Goal: Information Seeking & Learning: Find specific fact

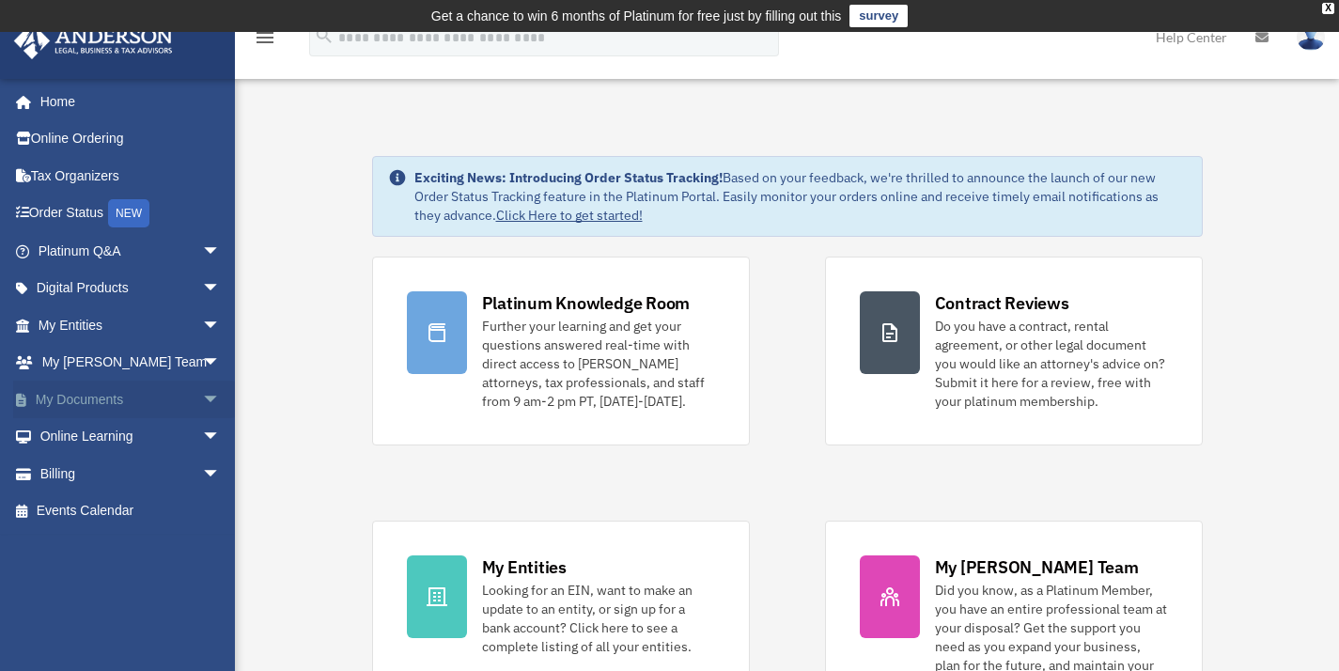
click at [202, 399] on span "arrow_drop_down" at bounding box center [221, 400] width 38 height 39
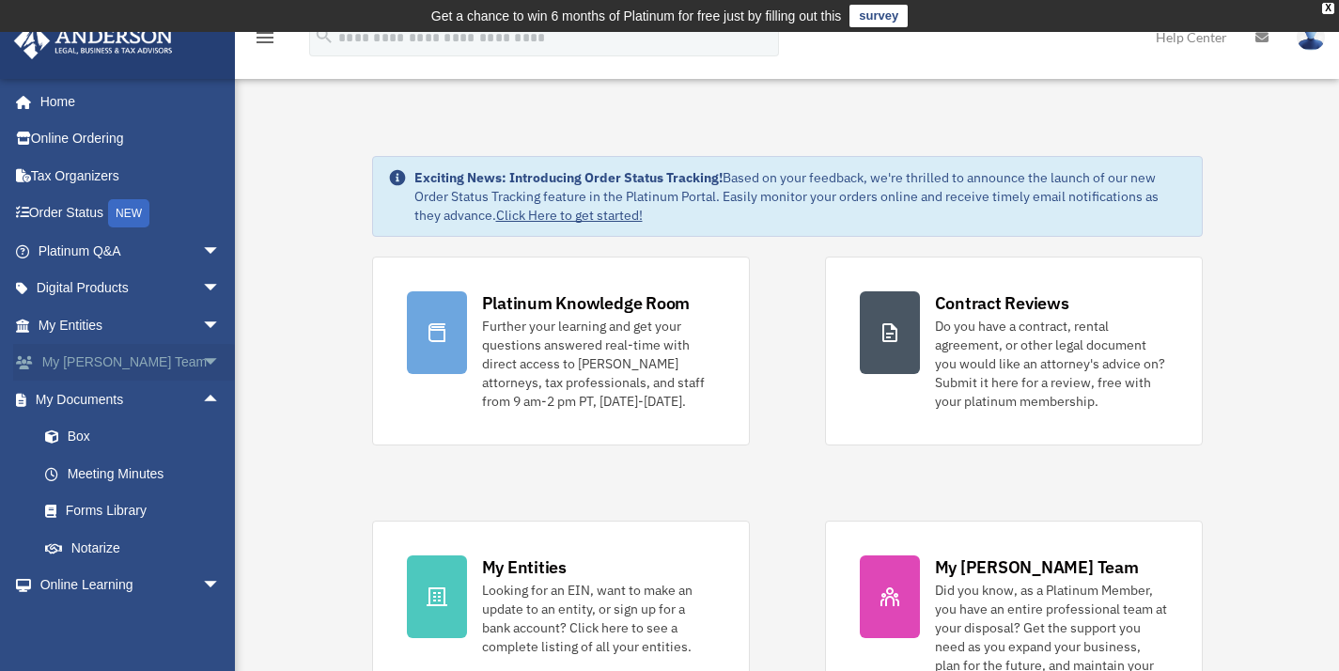
click at [202, 363] on span "arrow_drop_down" at bounding box center [221, 363] width 38 height 39
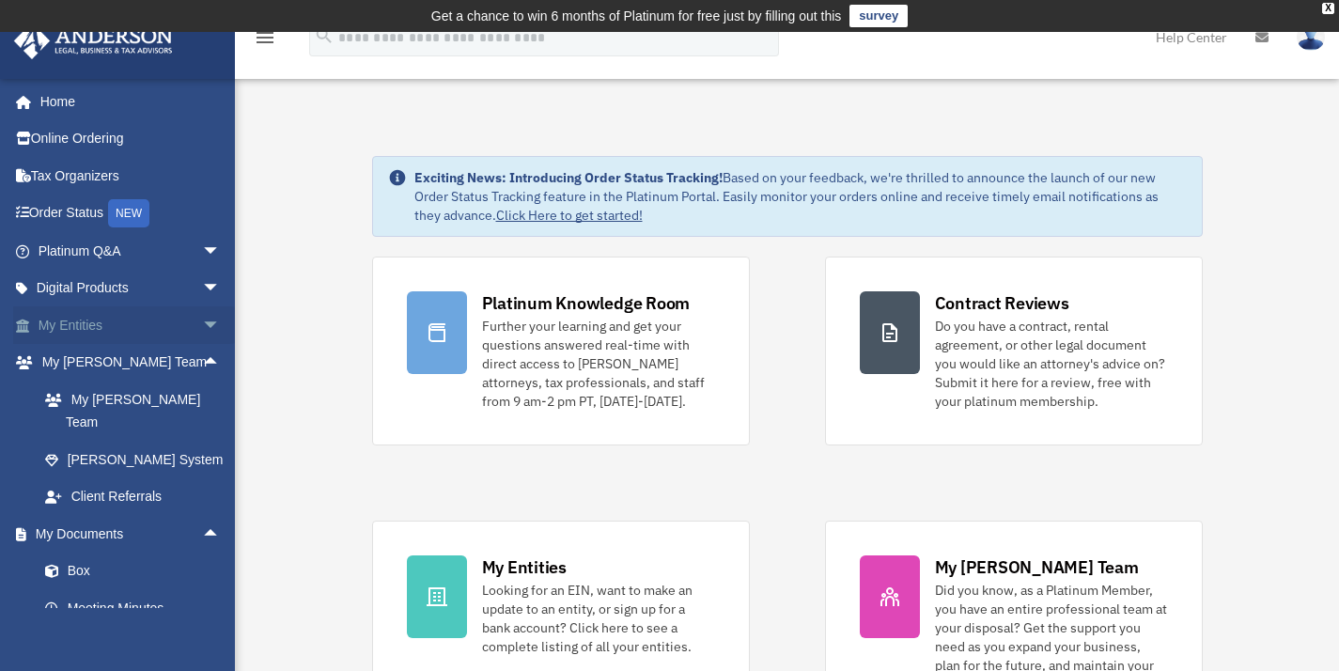
click at [202, 327] on span "arrow_drop_down" at bounding box center [221, 325] width 38 height 39
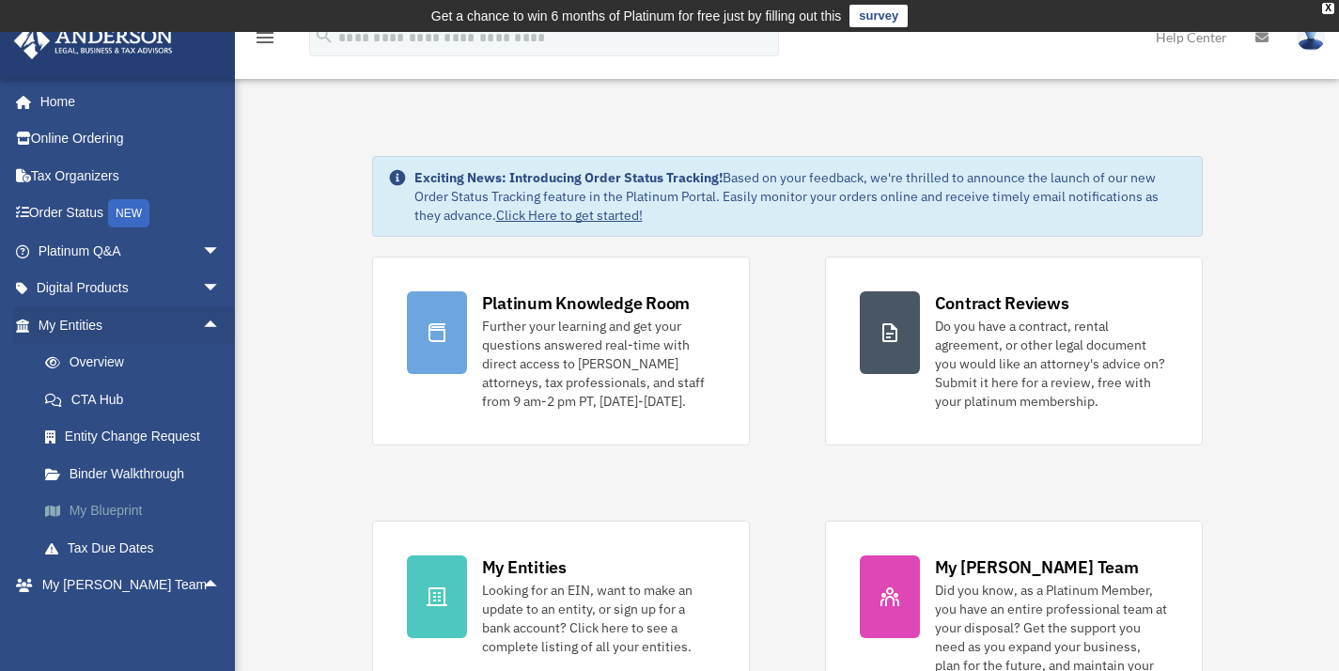
click at [133, 510] on link "My Blueprint" at bounding box center [137, 512] width 223 height 38
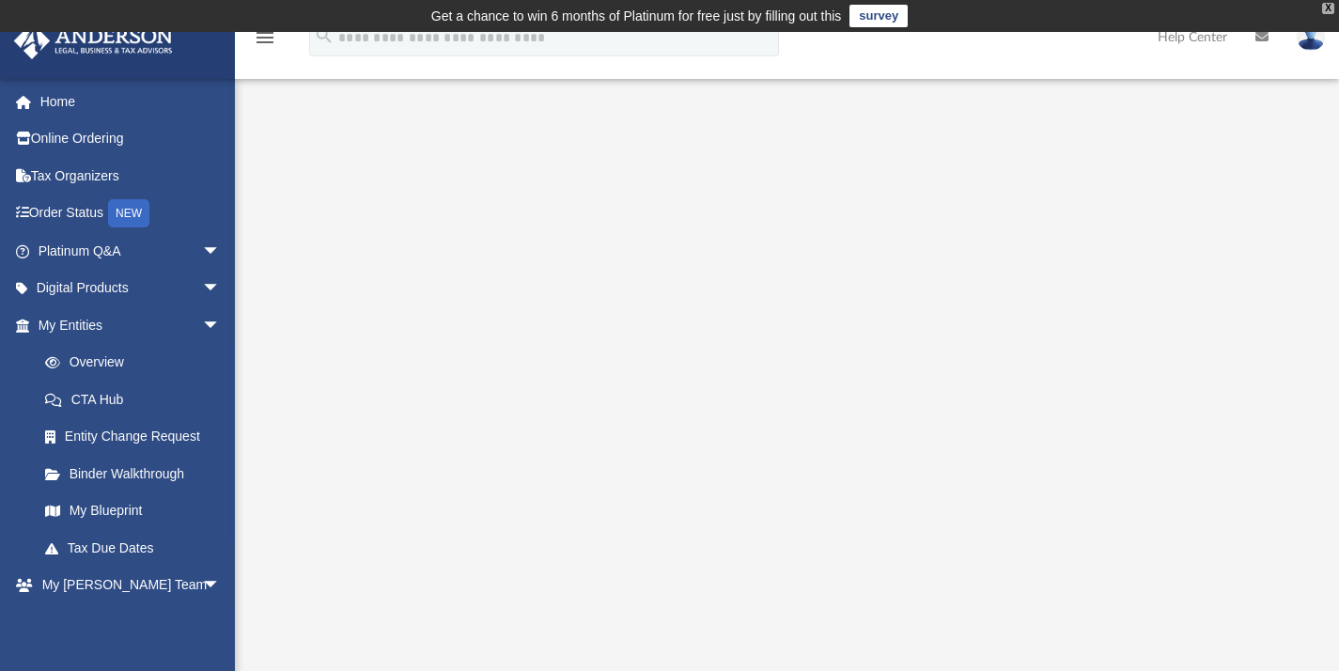
click at [1331, 8] on div "X" at bounding box center [1329, 8] width 12 height 11
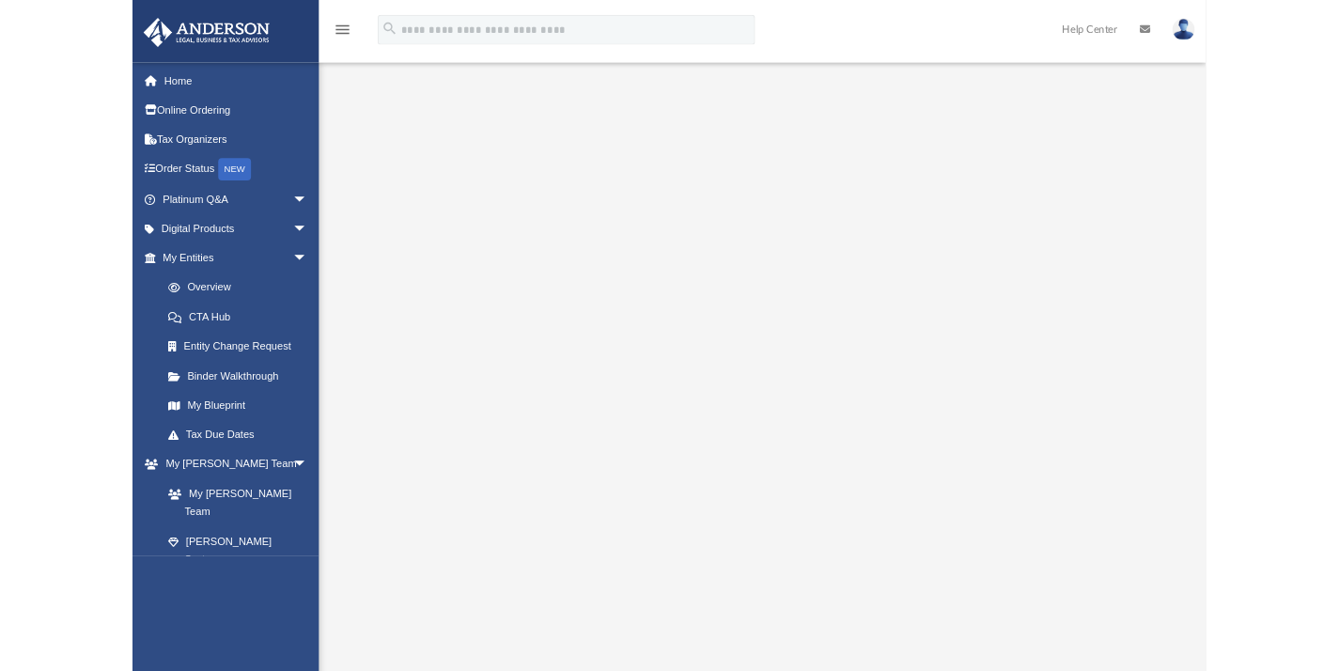
scroll to position [25, 0]
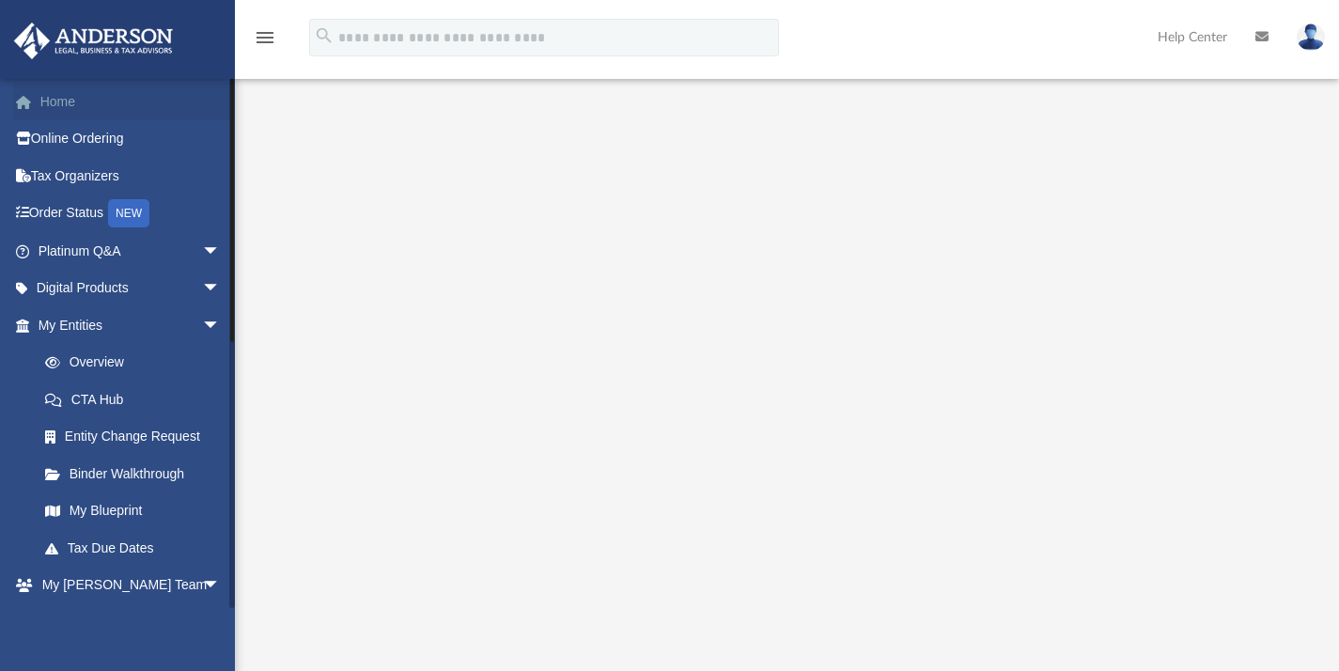
click at [72, 100] on link "Home" at bounding box center [131, 102] width 236 height 38
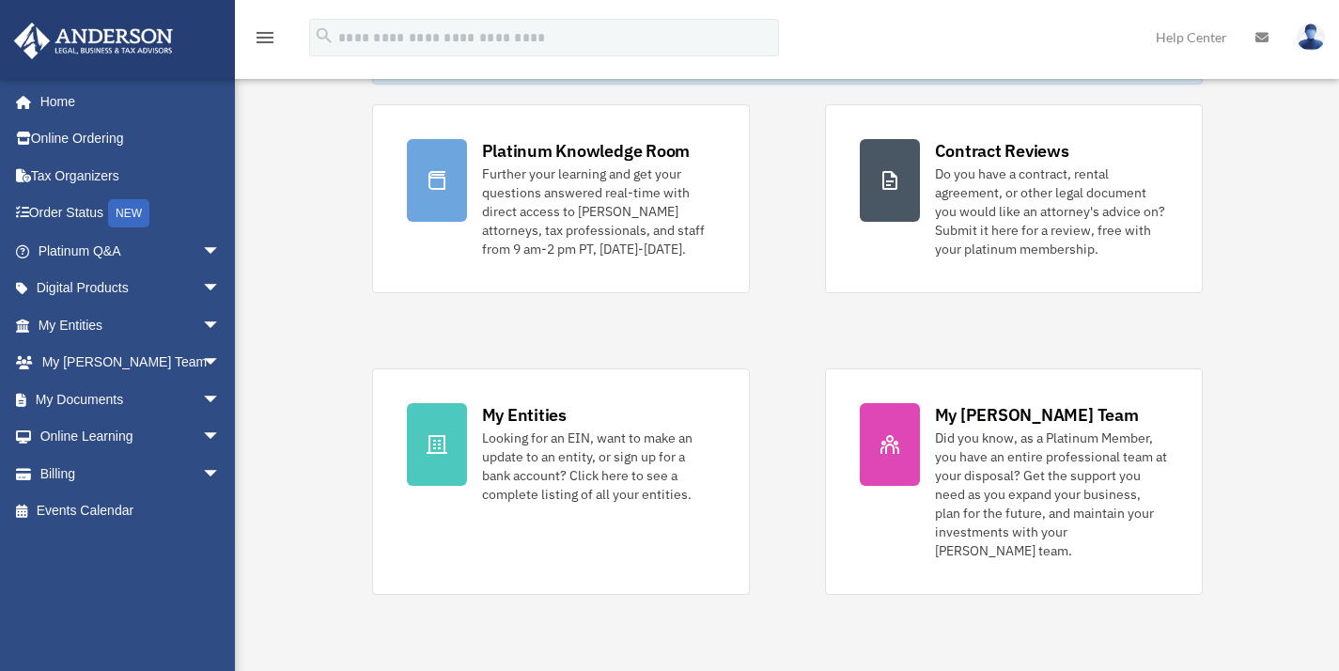
scroll to position [130, 0]
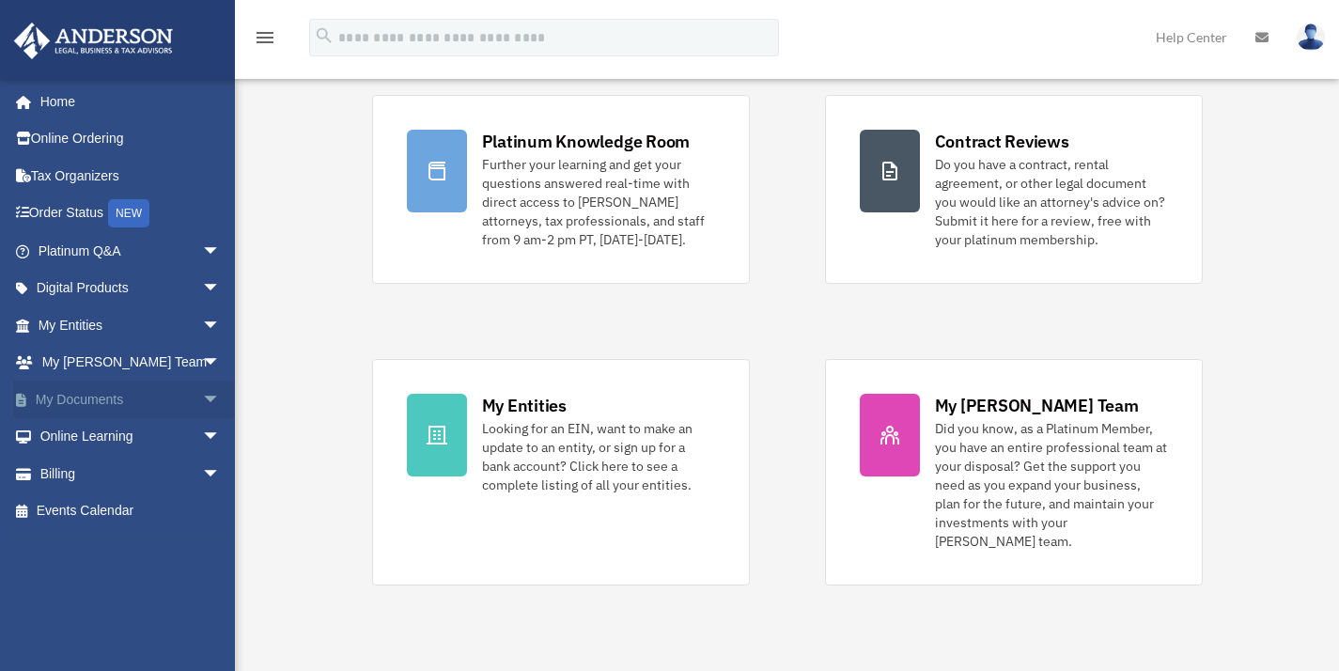
click at [202, 396] on span "arrow_drop_down" at bounding box center [221, 400] width 38 height 39
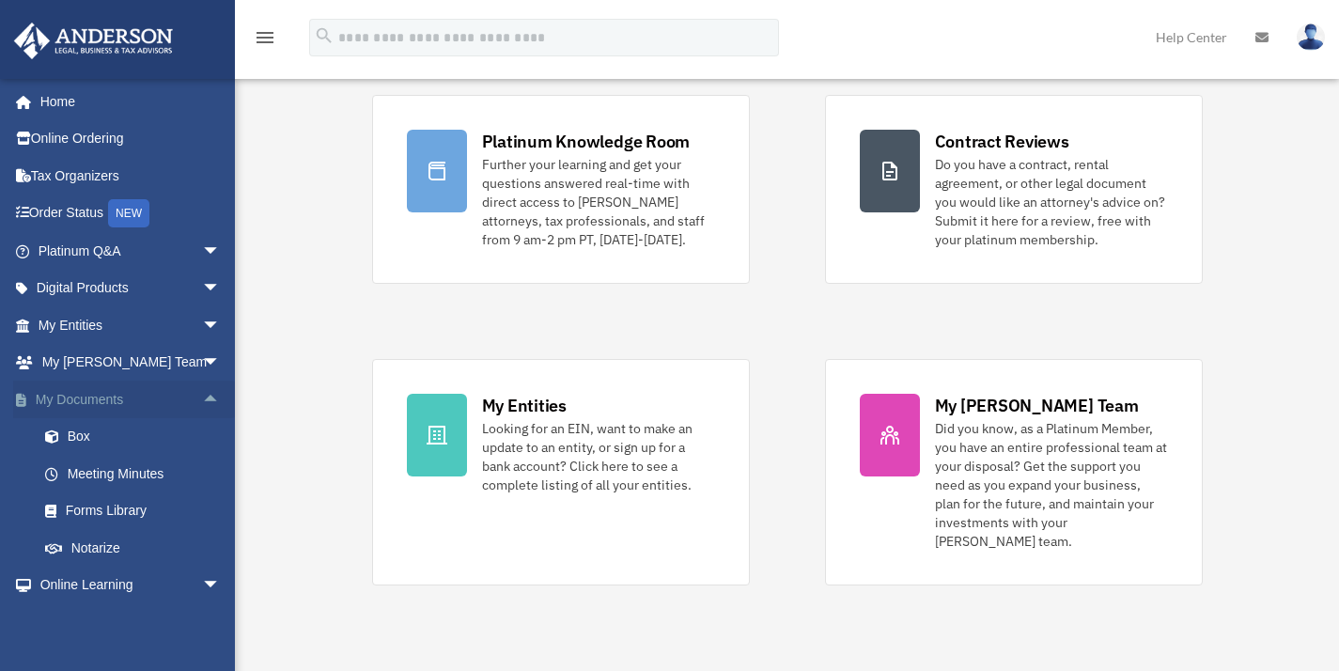
click at [202, 396] on span "arrow_drop_up" at bounding box center [221, 400] width 38 height 39
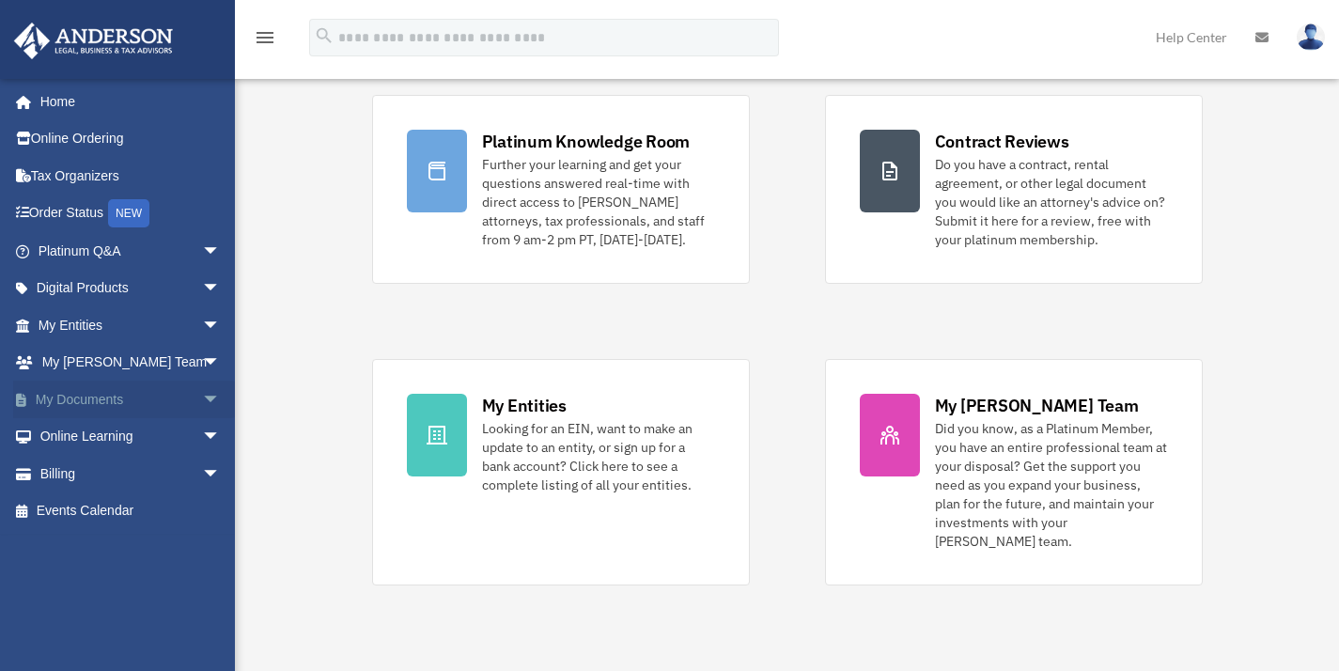
click at [202, 402] on span "arrow_drop_down" at bounding box center [221, 400] width 38 height 39
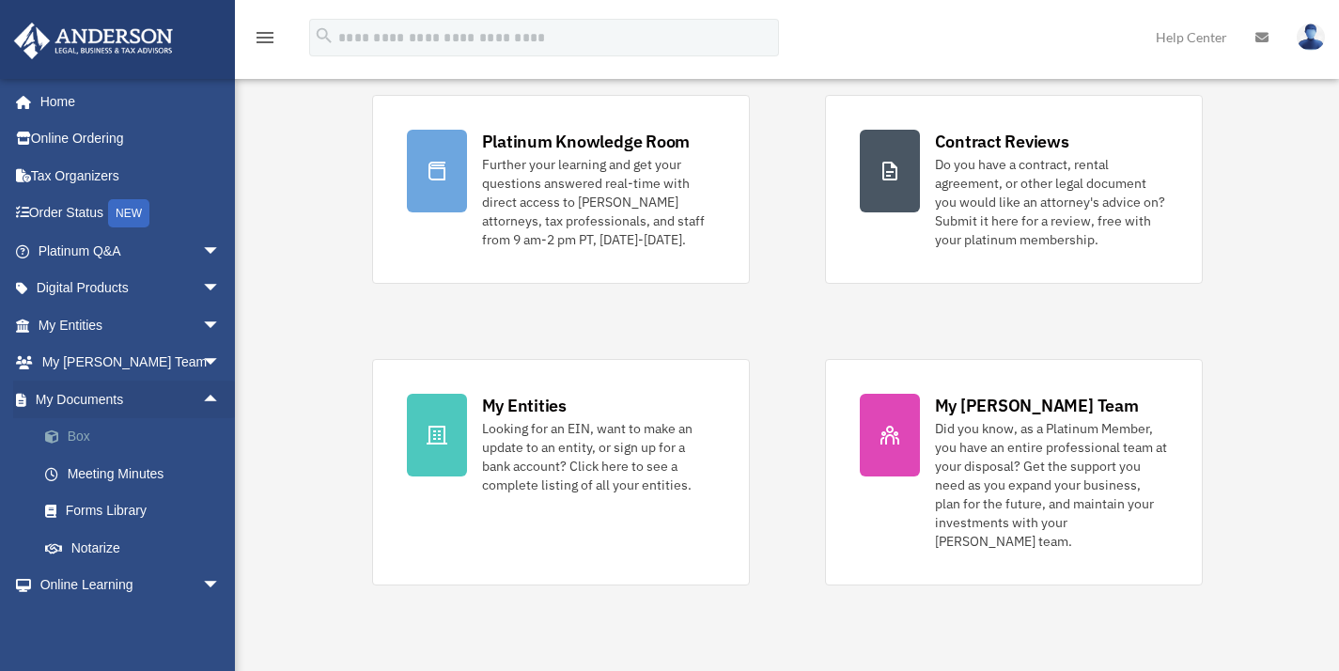
click at [83, 442] on link "Box" at bounding box center [137, 437] width 223 height 38
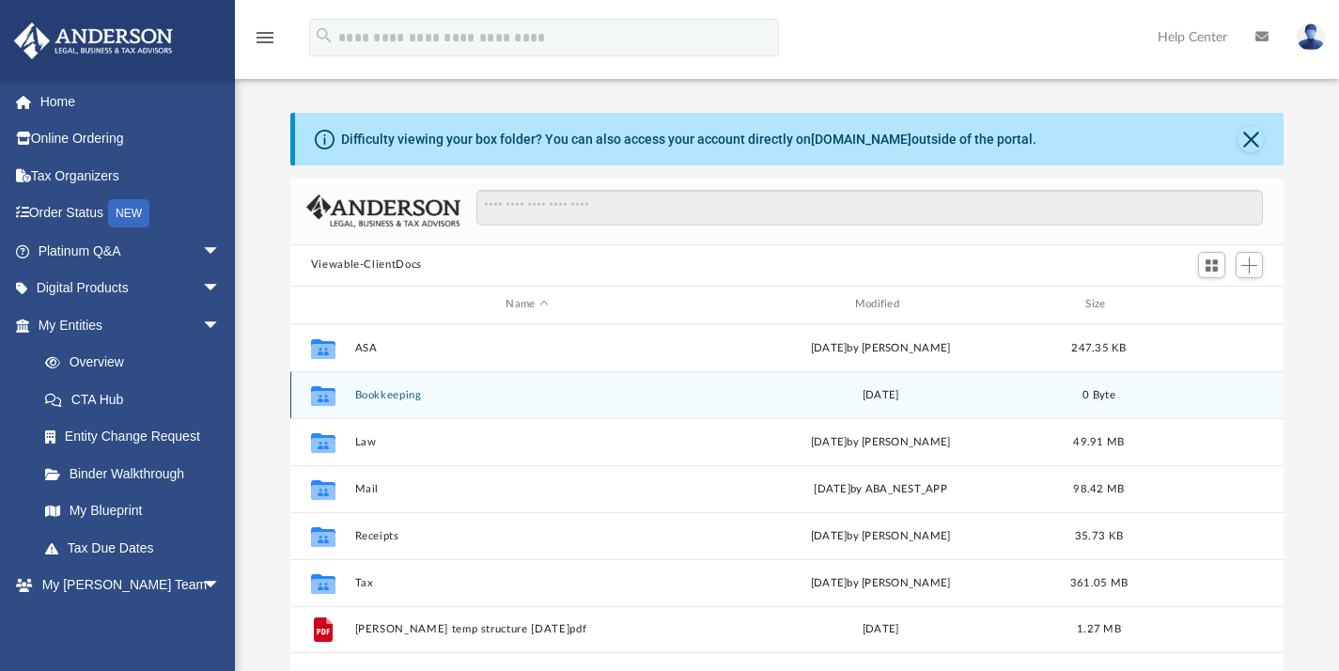
scroll to position [413, 979]
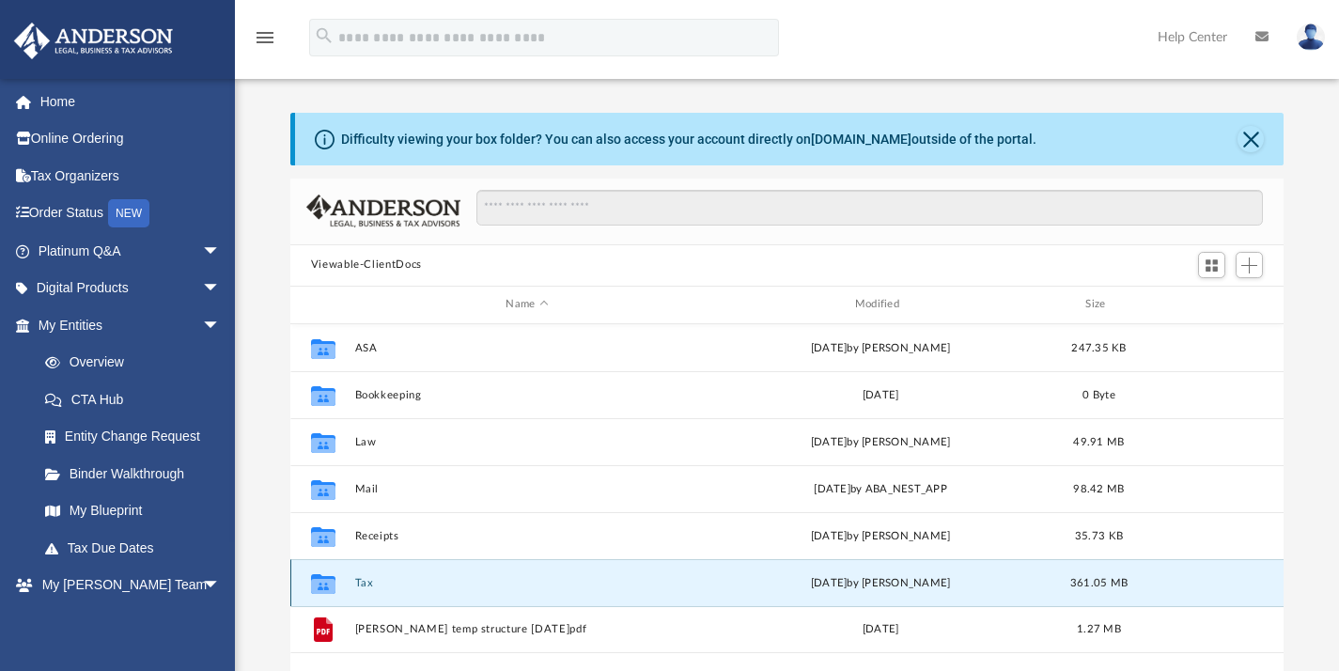
click at [367, 581] on button "Tax" at bounding box center [526, 582] width 345 height 12
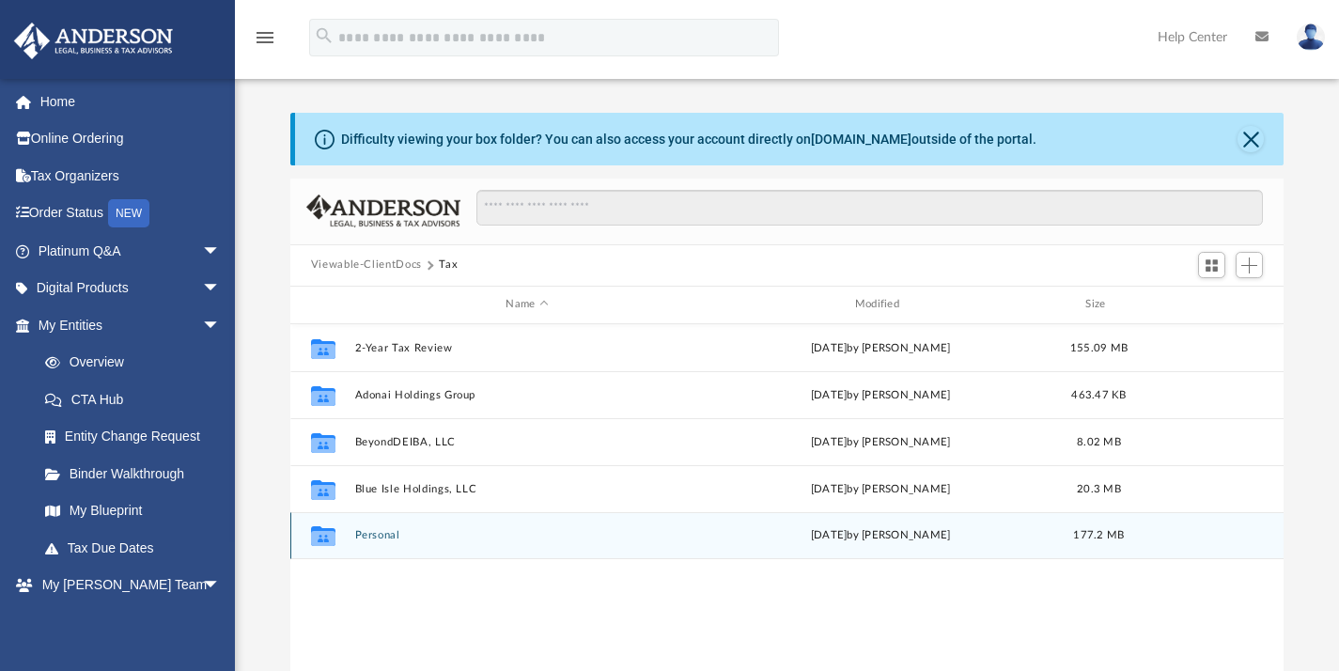
click at [404, 543] on div "Collaborated Folder Personal yesterday by Alex Price 177.2 MB" at bounding box center [787, 535] width 994 height 47
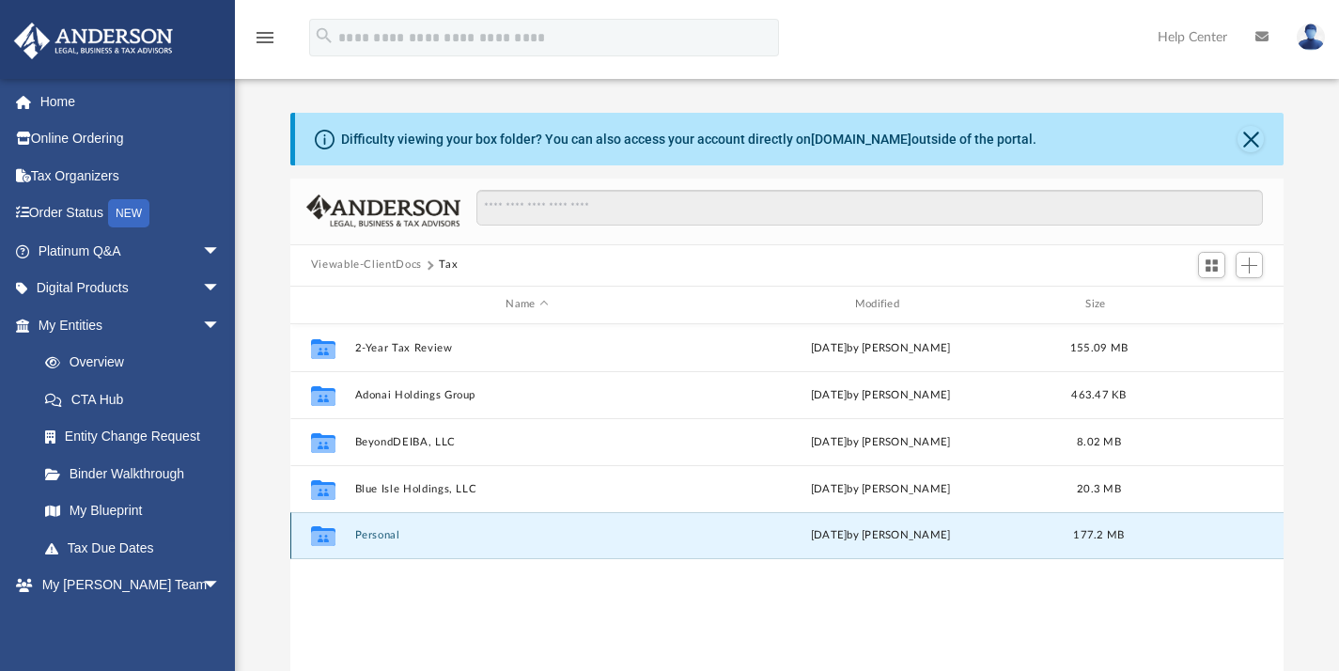
click at [370, 536] on button "Personal" at bounding box center [526, 535] width 345 height 12
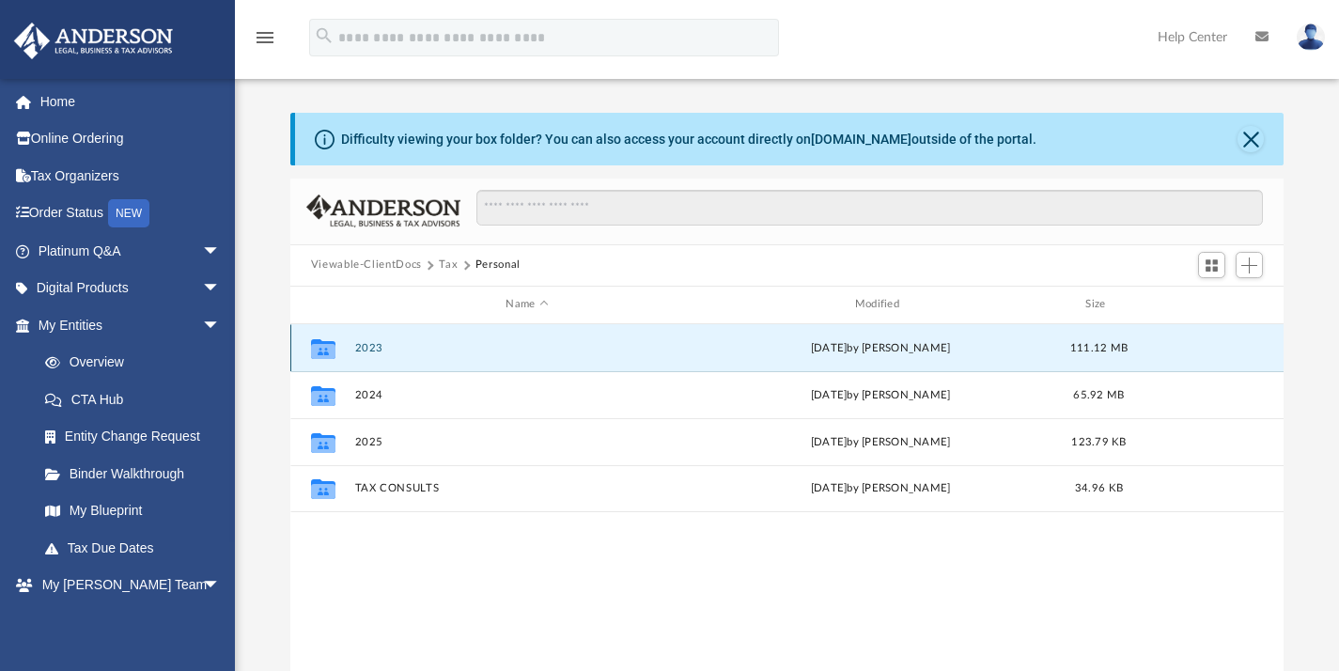
click at [368, 341] on button "2023" at bounding box center [526, 347] width 345 height 12
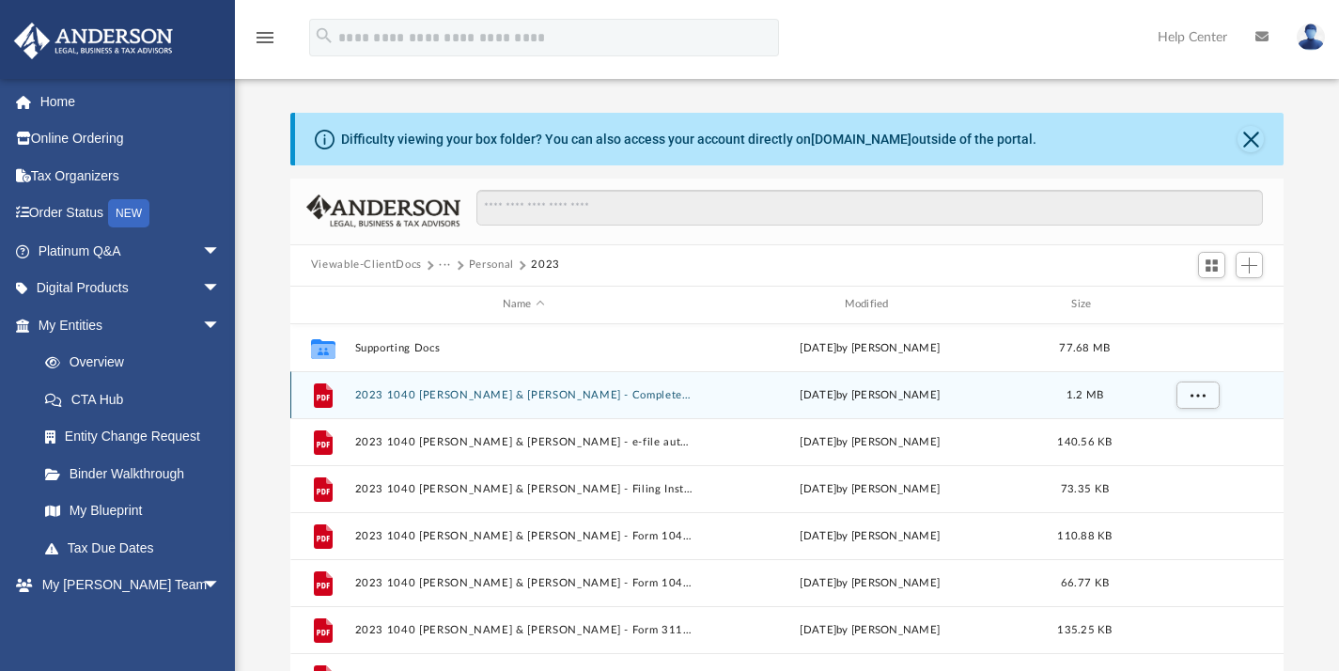
click at [593, 395] on button "2023 1040 Alleyne, Lionel & Fatima - Completed Copy.pdf" at bounding box center [523, 394] width 338 height 12
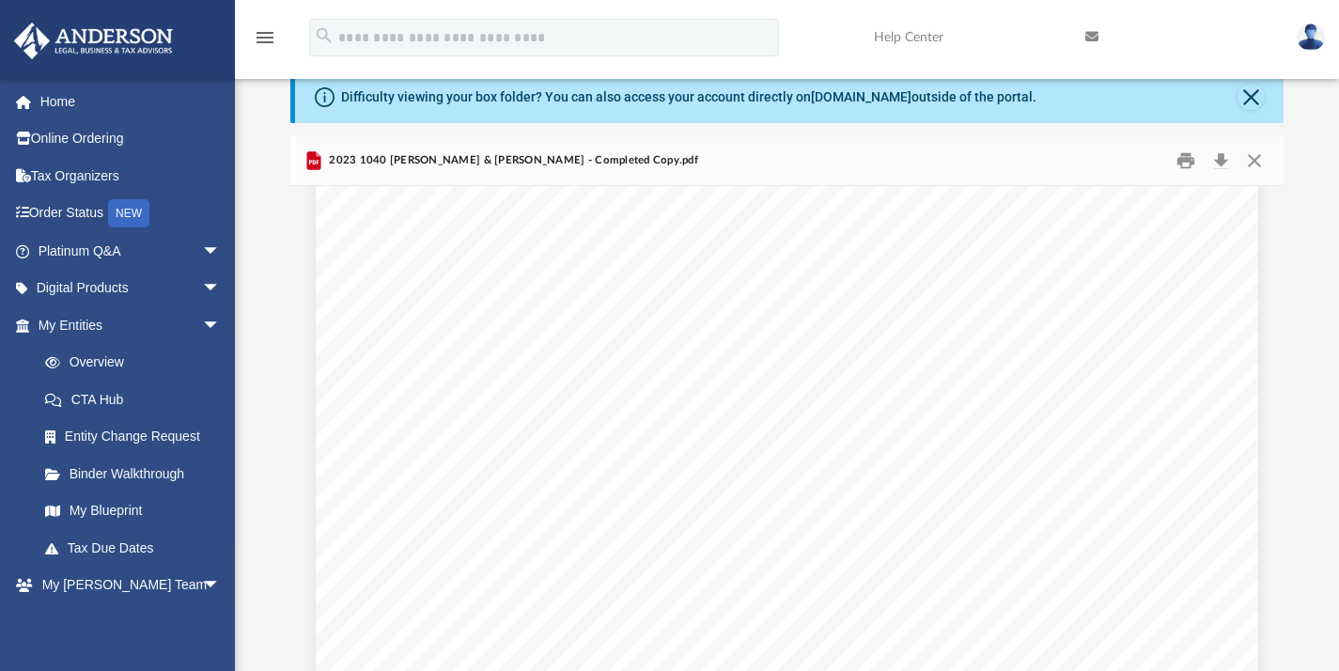
scroll to position [28610, 0]
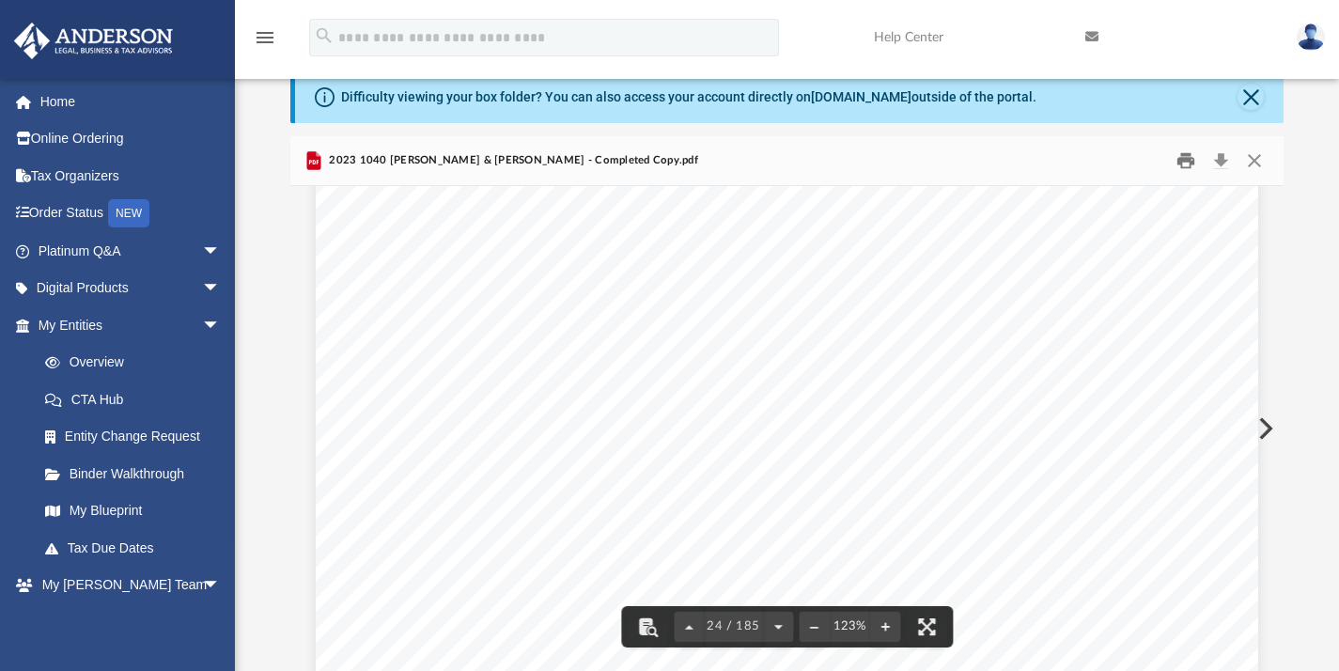
click at [1185, 157] on button "Print" at bounding box center [1186, 160] width 38 height 29
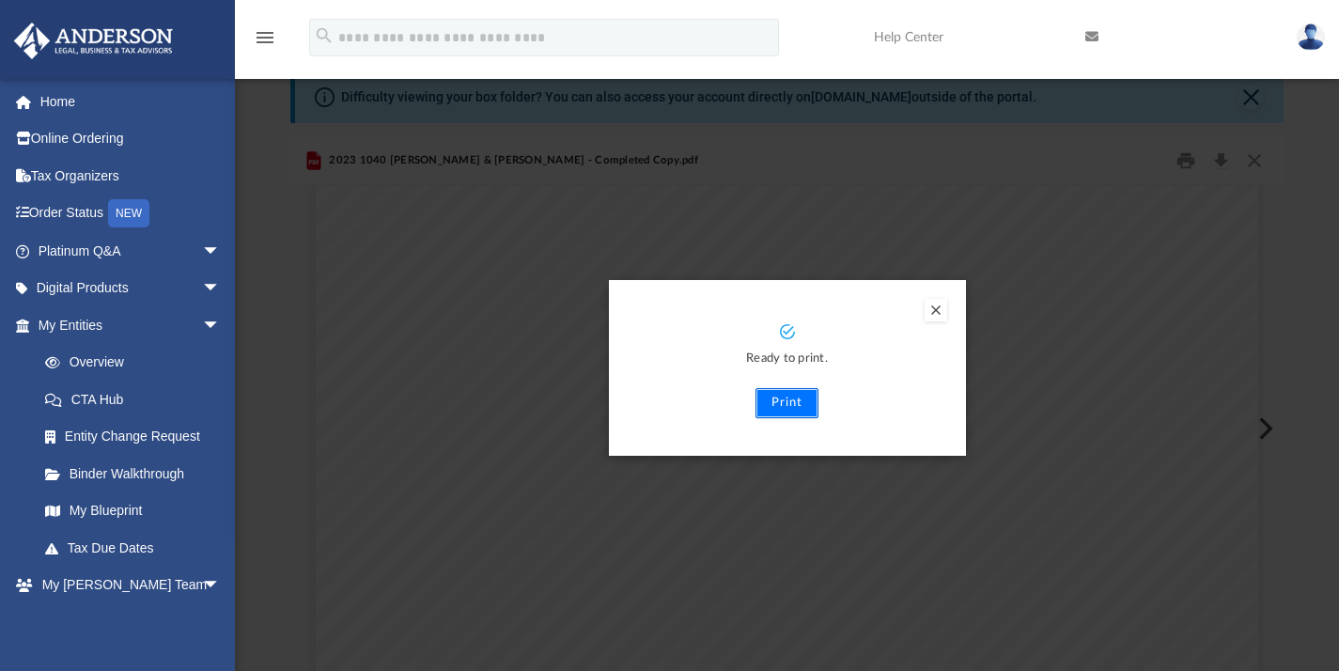
click at [794, 409] on button "Print" at bounding box center [787, 403] width 63 height 30
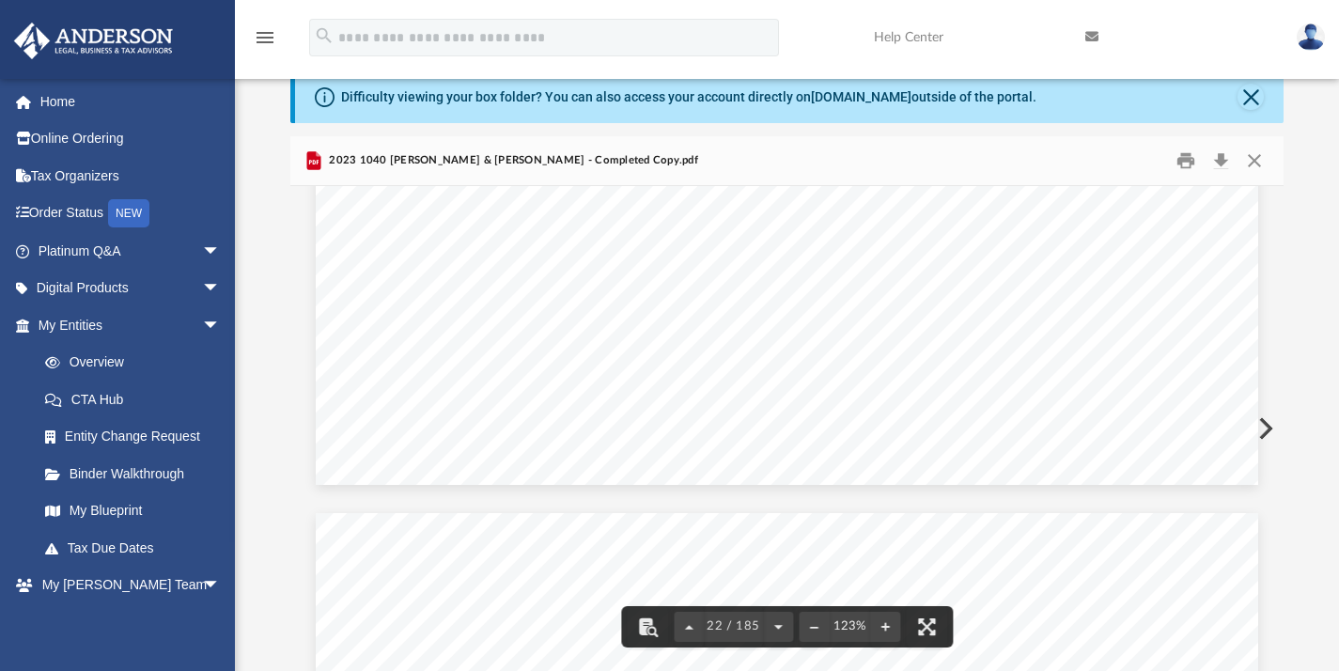
scroll to position [25761, 0]
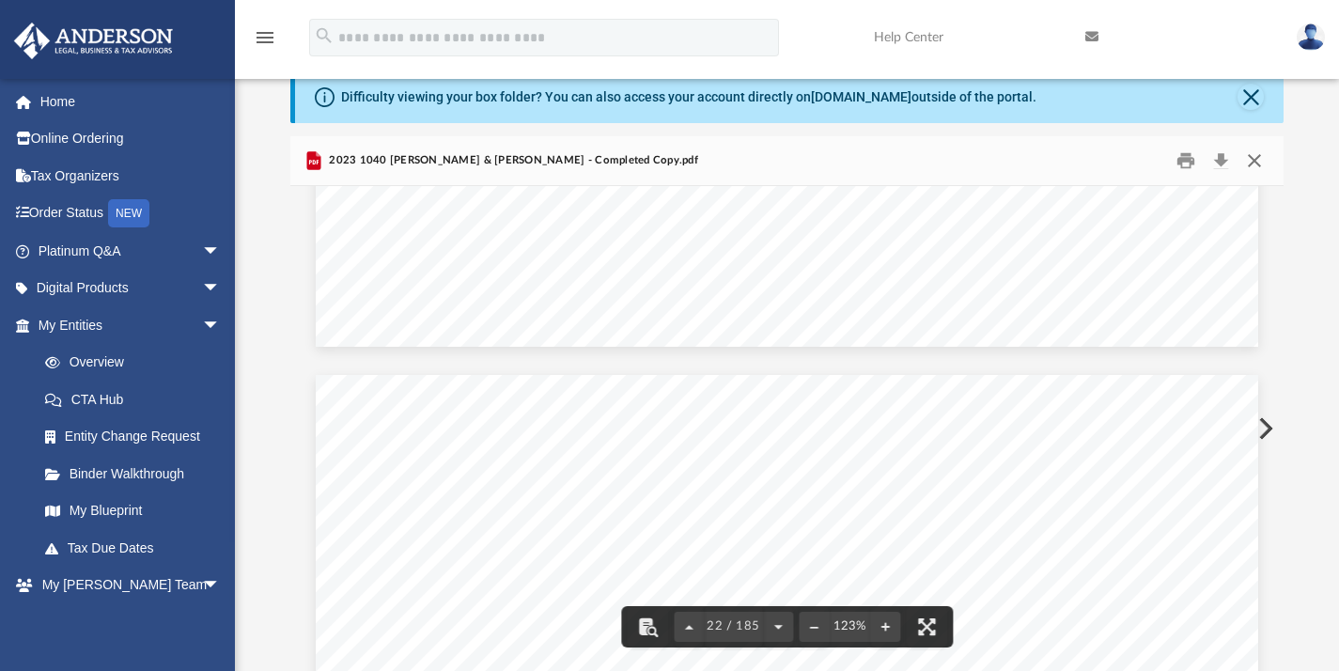
click at [1255, 163] on button "Close" at bounding box center [1255, 160] width 34 height 29
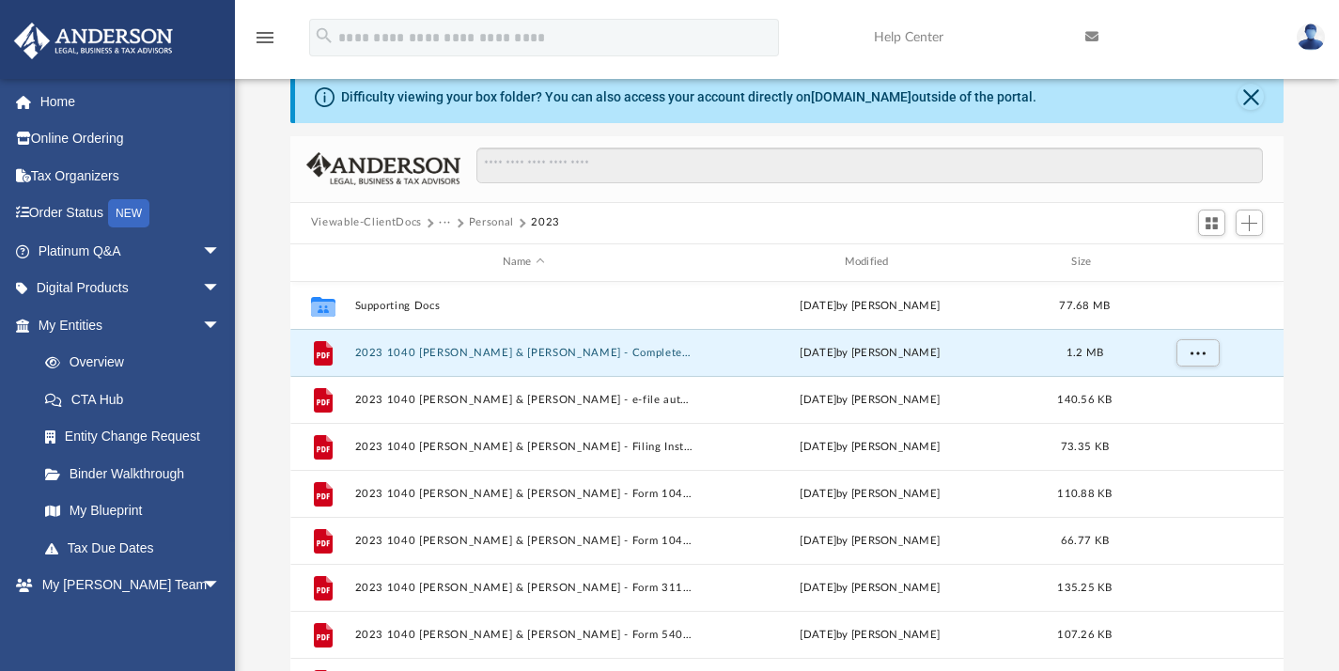
click at [483, 227] on button "Personal" at bounding box center [491, 222] width 45 height 17
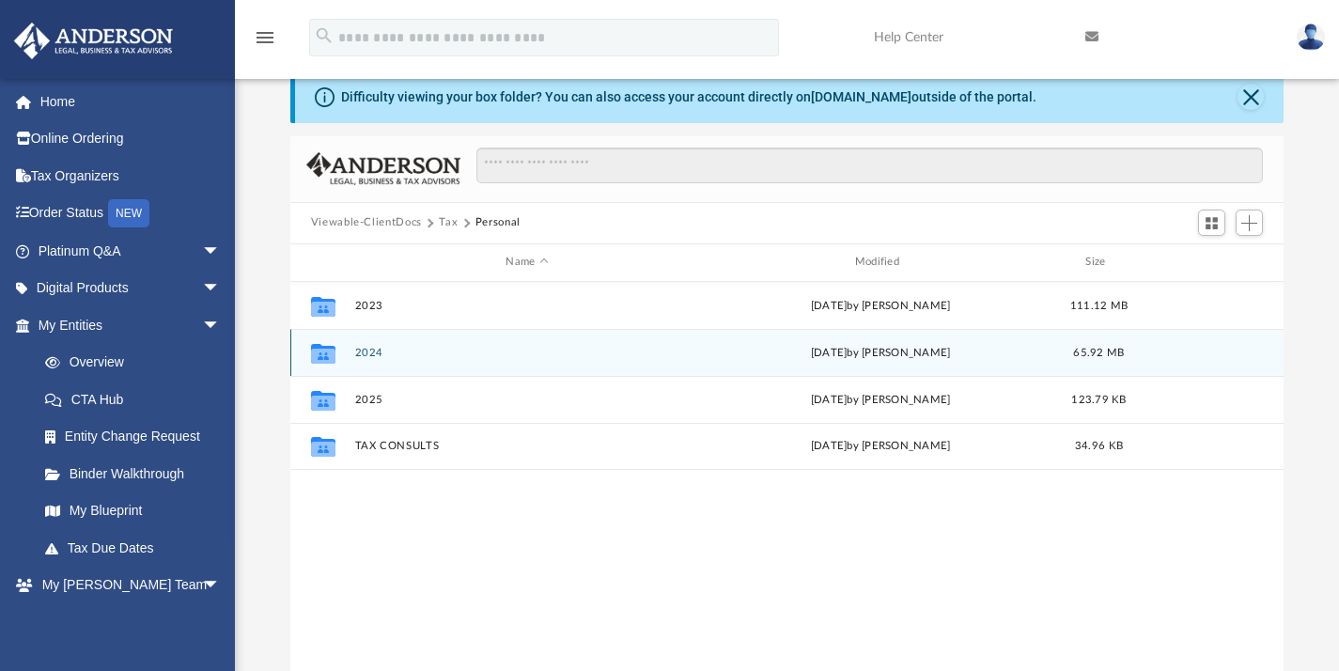
click at [362, 351] on button "2024" at bounding box center [526, 352] width 345 height 12
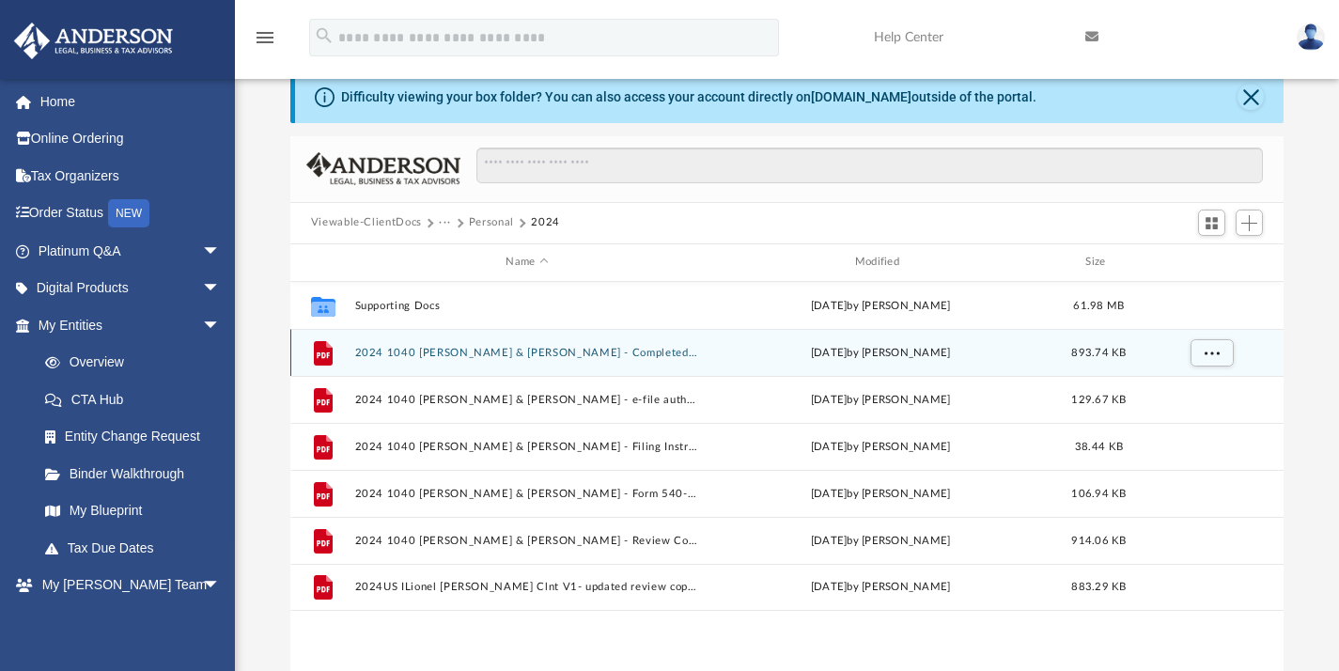
click at [509, 353] on button "2024 1040 Alleyne, Lionel & Fatima - Completed Copy.pdf" at bounding box center [526, 352] width 345 height 12
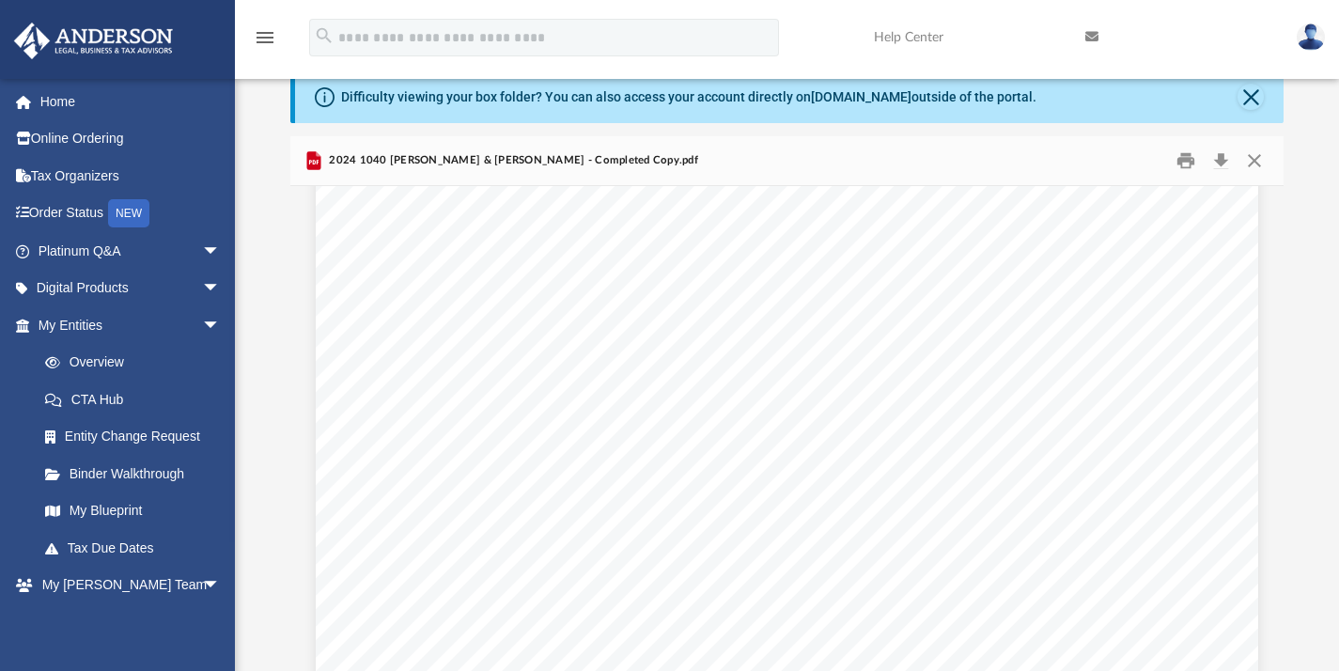
scroll to position [6127, 0]
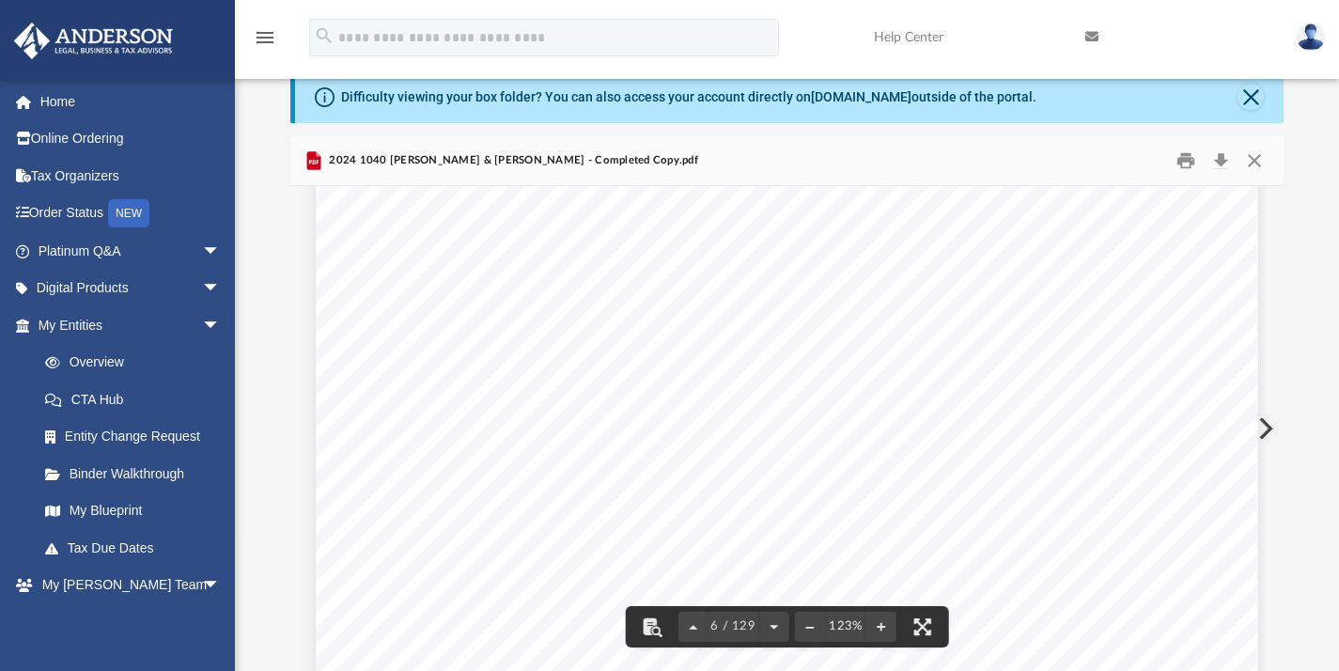
drag, startPoint x: 838, startPoint y: 455, endPoint x: 1033, endPoint y: 455, distance: 194.6
click at [1033, 455] on div "426301 04-01-24 Tax Year Tax Year 2024 Increase (Decrease) Description 2023 Nam…" at bounding box center [787, 648] width 943 height 1220
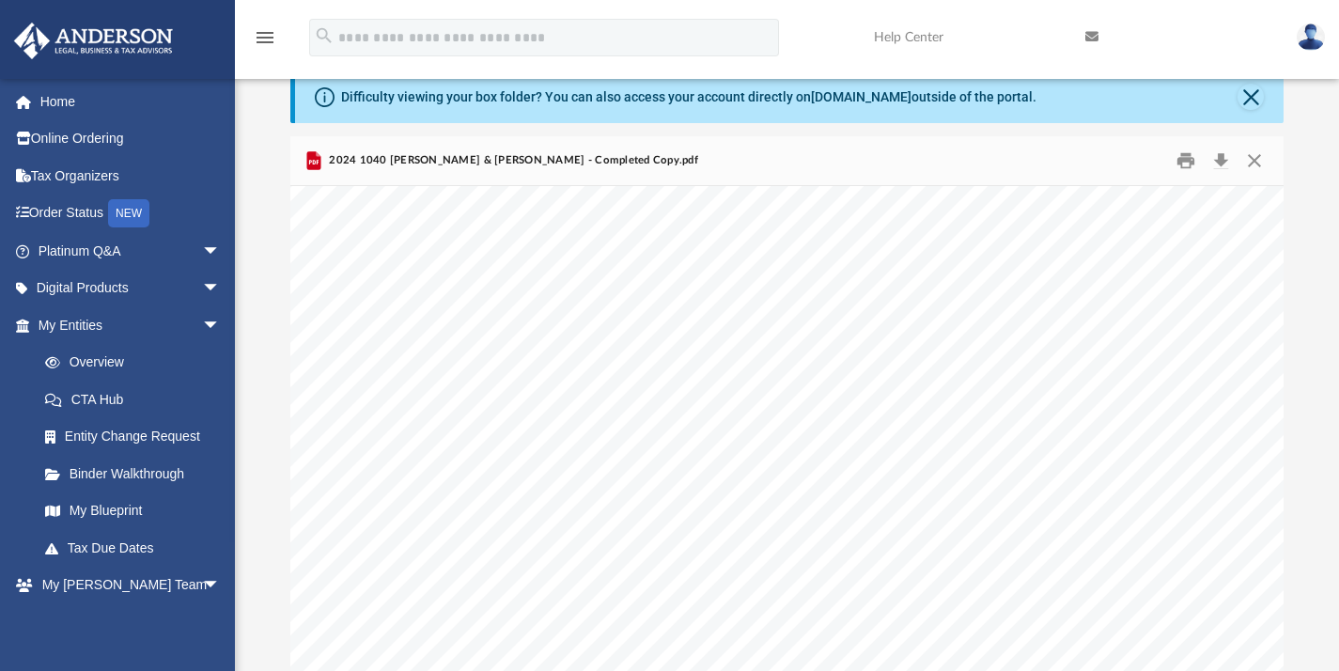
scroll to position [39483, 52]
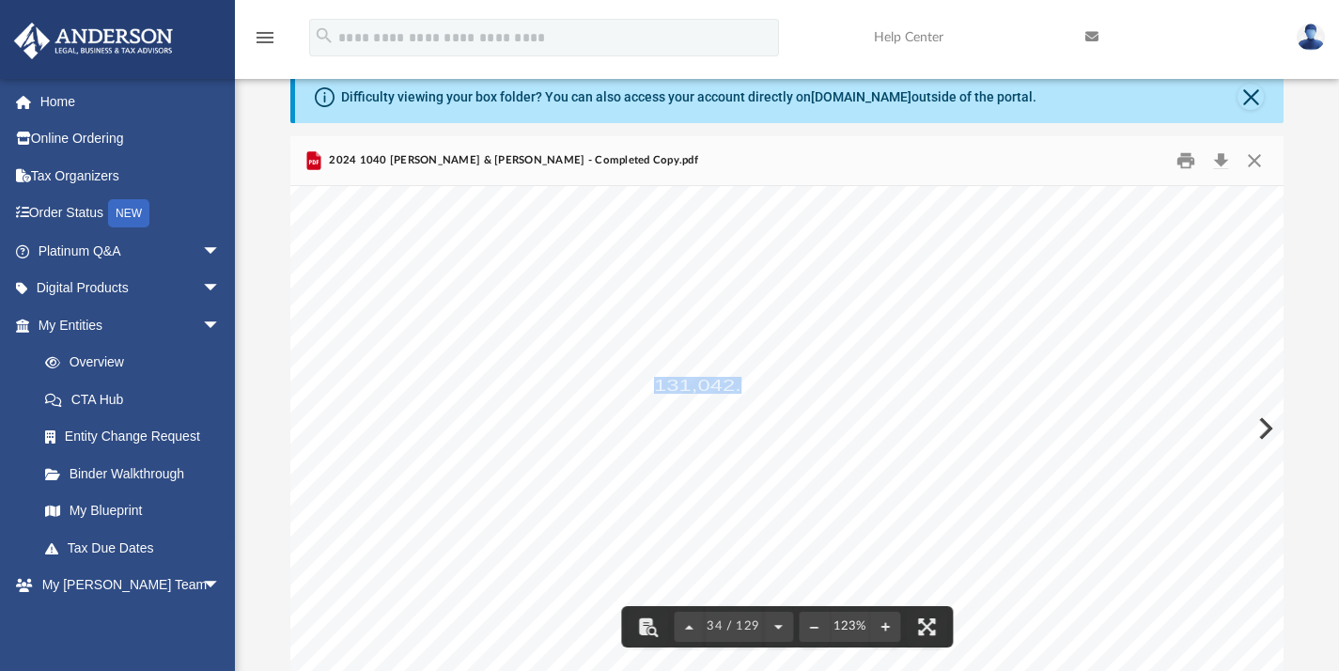
drag, startPoint x: 655, startPoint y: 382, endPoint x: 740, endPoint y: 383, distance: 84.6
click at [740, 384] on span "131,042." at bounding box center [697, 385] width 87 height 15
drag, startPoint x: 650, startPoint y: 401, endPoint x: 734, endPoint y: 415, distance: 85.6
click at [734, 415] on div "419911 04-01-24 ALTERNATIVE MINIMUM TAX RECONCILIATION REPORT Name(s) Social Se…" at bounding box center [849, 439] width 1220 height 943
click at [468, 349] on span "QUINCY" at bounding box center [443, 348] width 66 height 15
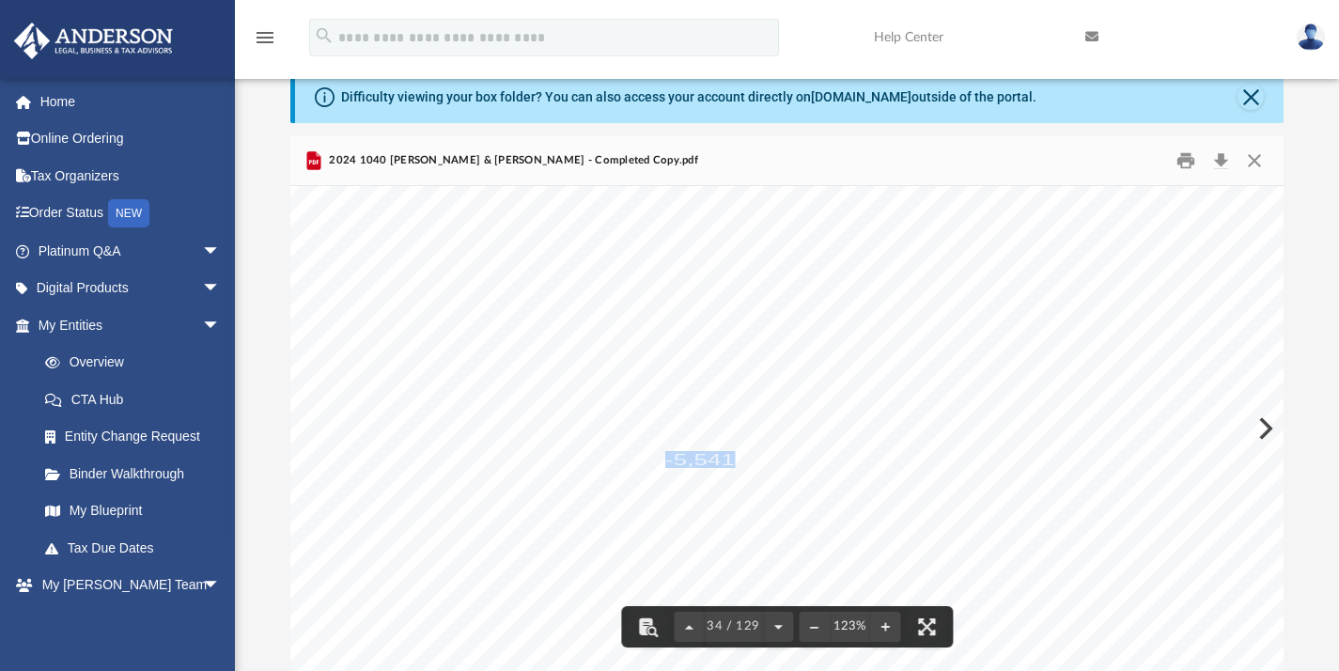
drag, startPoint x: 667, startPoint y: 457, endPoint x: 736, endPoint y: 458, distance: 68.6
click at [735, 459] on span "-5,541." at bounding box center [703, 459] width 76 height 15
click at [399, 489] on span "Page 34" at bounding box center [401, 496] width 4 height 15
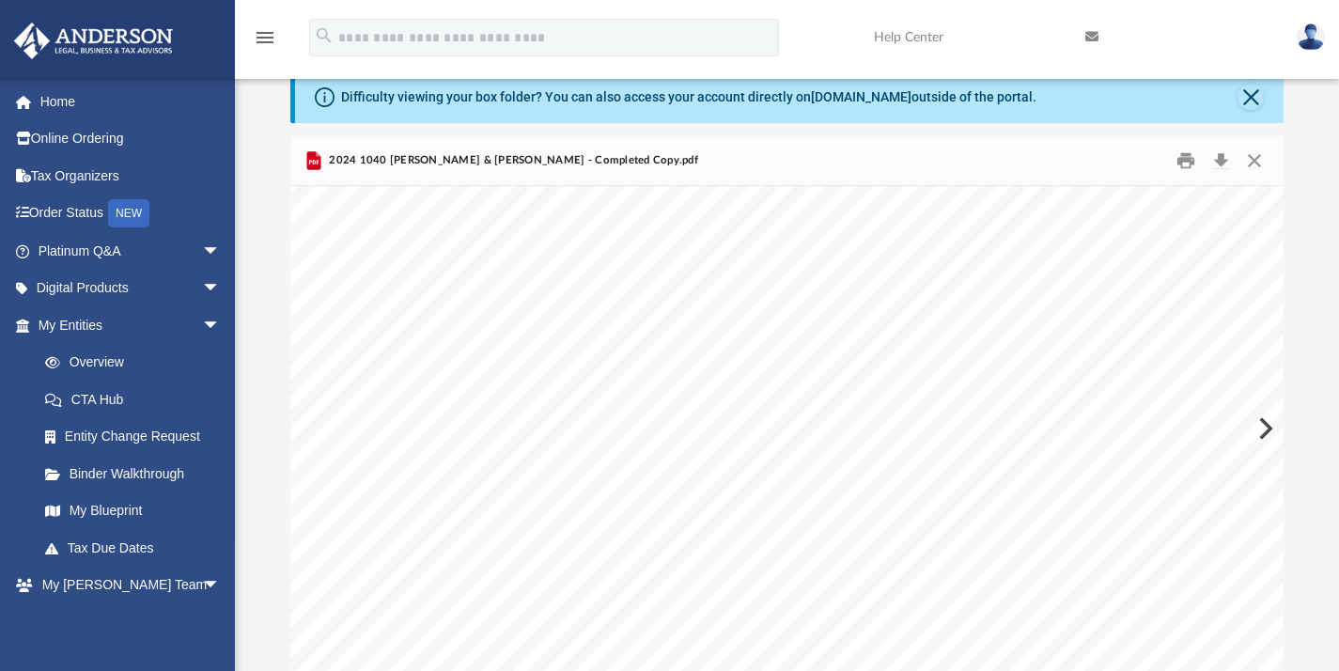
scroll to position [40512, 60]
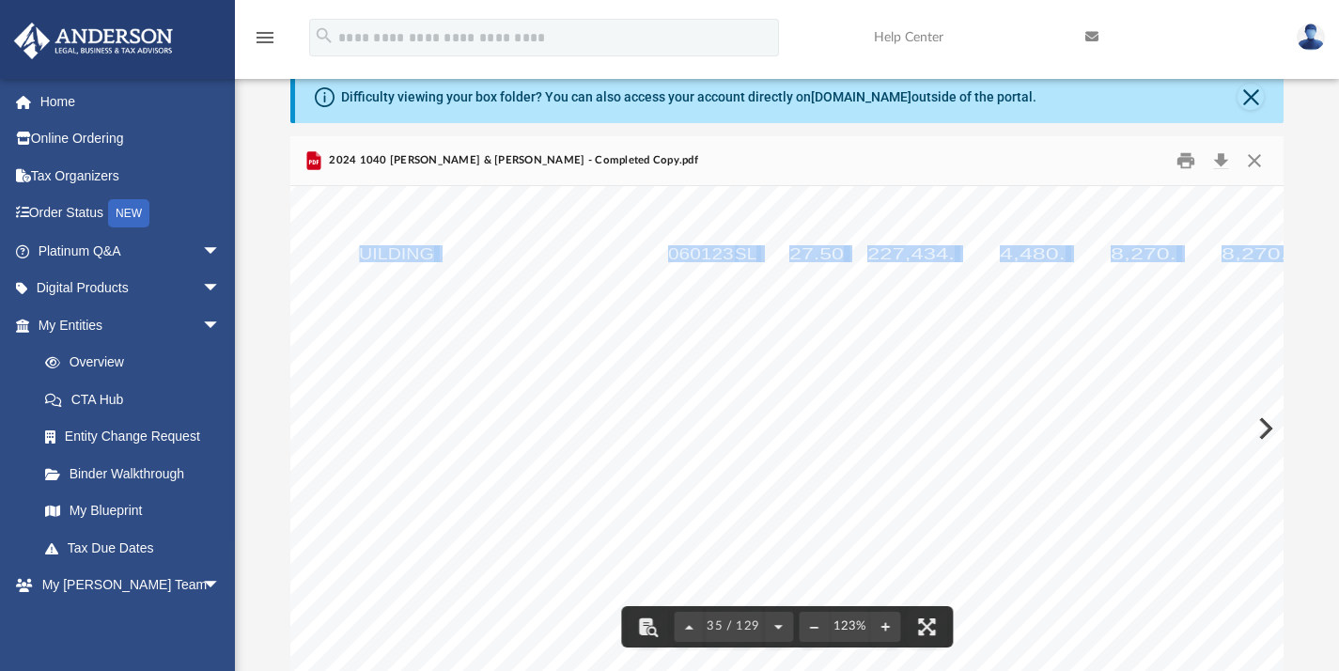
drag, startPoint x: 357, startPoint y: 258, endPoint x: 438, endPoint y: 262, distance: 81.0
click at [438, 262] on div "Asset No. 428104 04-01-24 ALTERNATIVE MINIMUM TAX DEPRECIATION REPORT Date Acqu…" at bounding box center [840, 382] width 1220 height 943
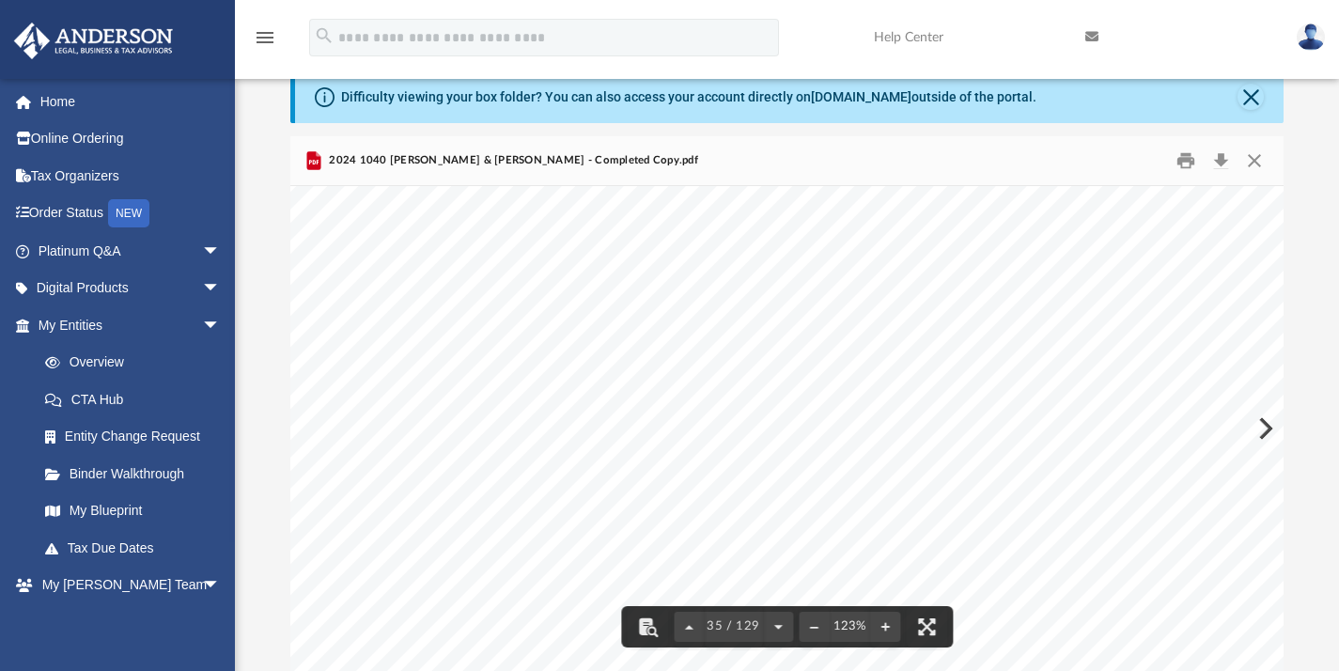
click at [521, 285] on span "TRADES" at bounding box center [522, 291] width 66 height 15
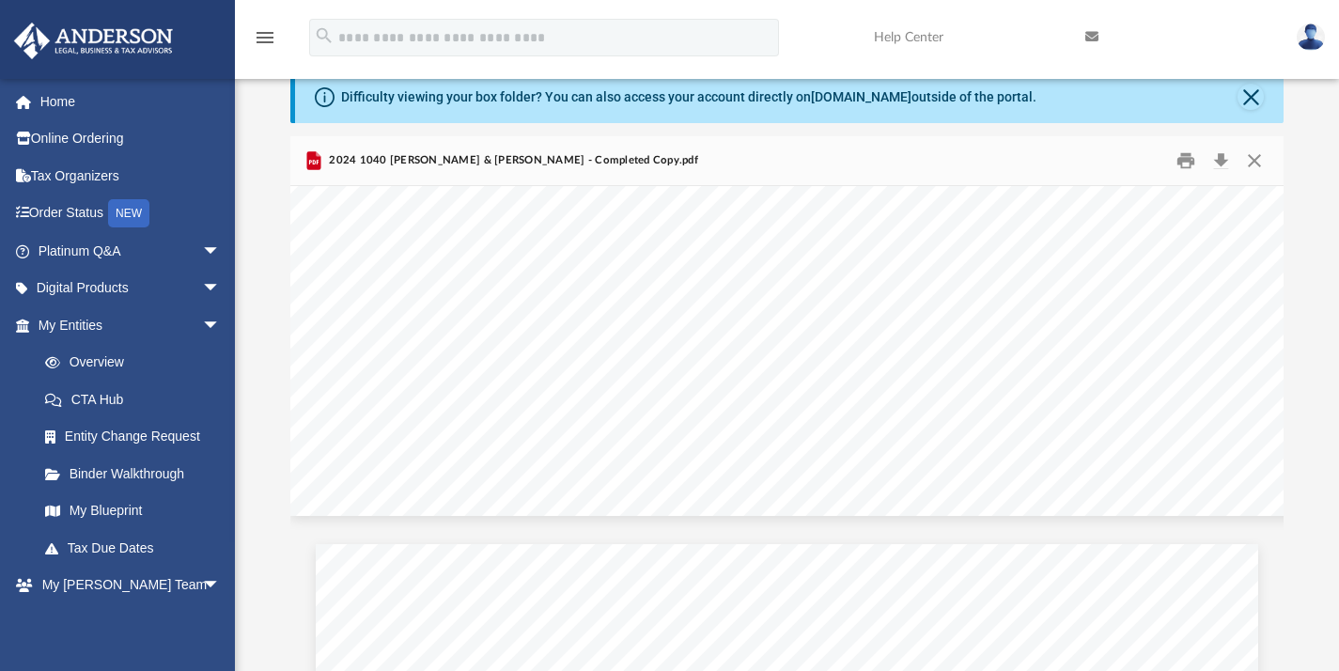
scroll to position [40997, 0]
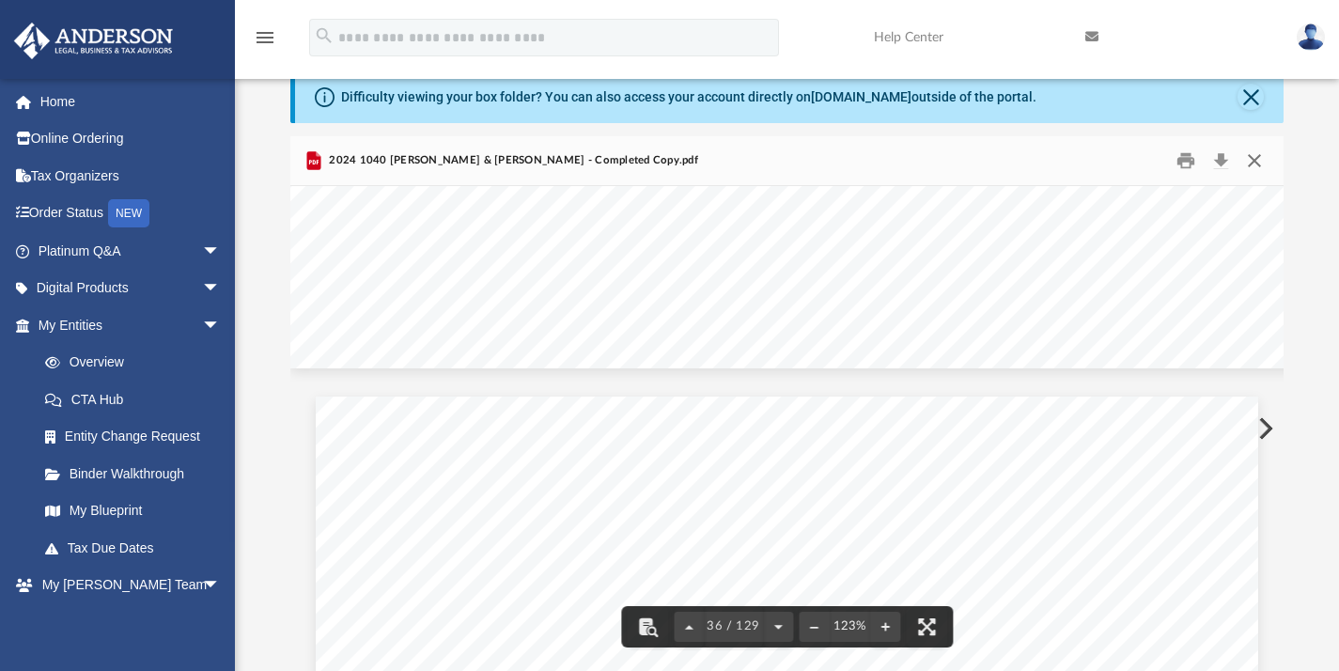
click at [1259, 158] on button "Close" at bounding box center [1255, 160] width 34 height 29
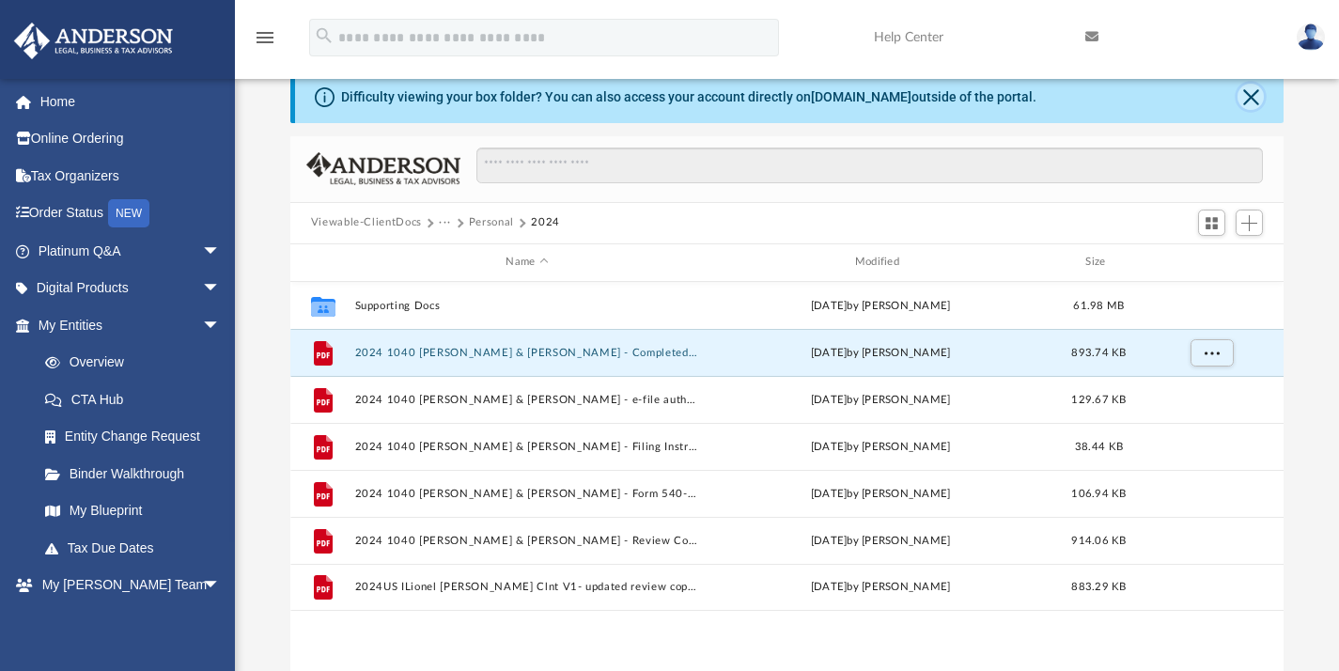
click at [1259, 97] on button "Close" at bounding box center [1251, 97] width 26 height 26
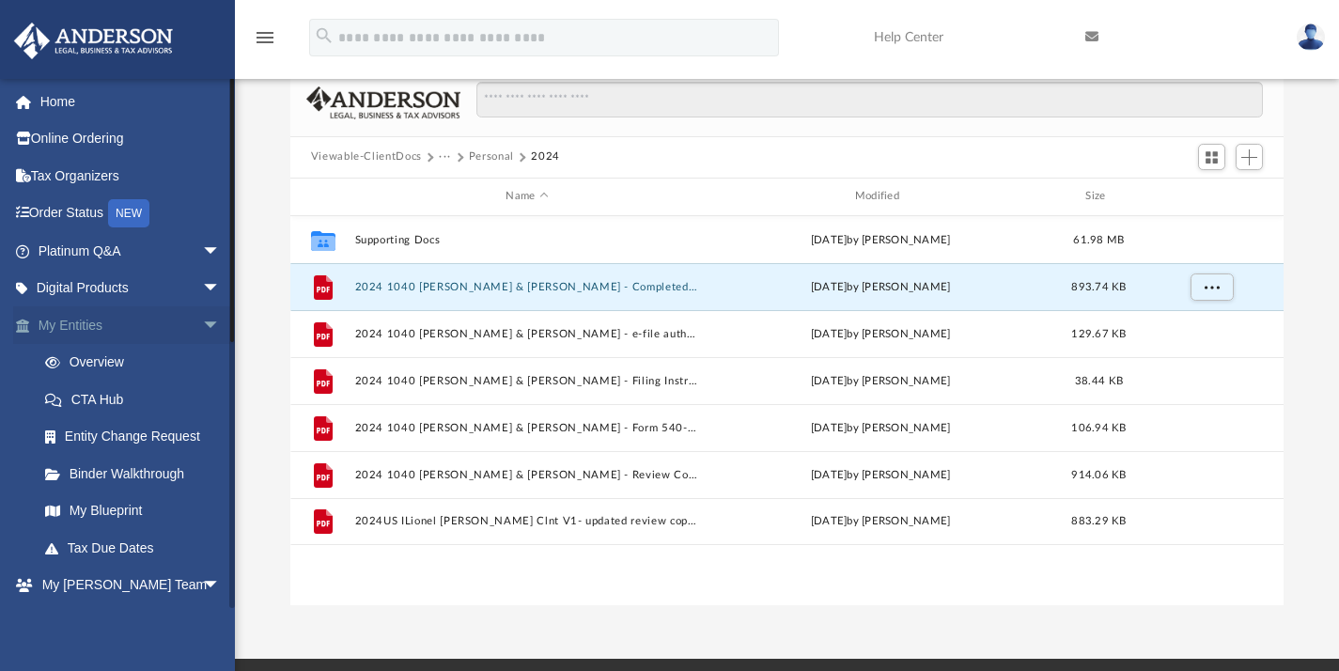
scroll to position [39, 0]
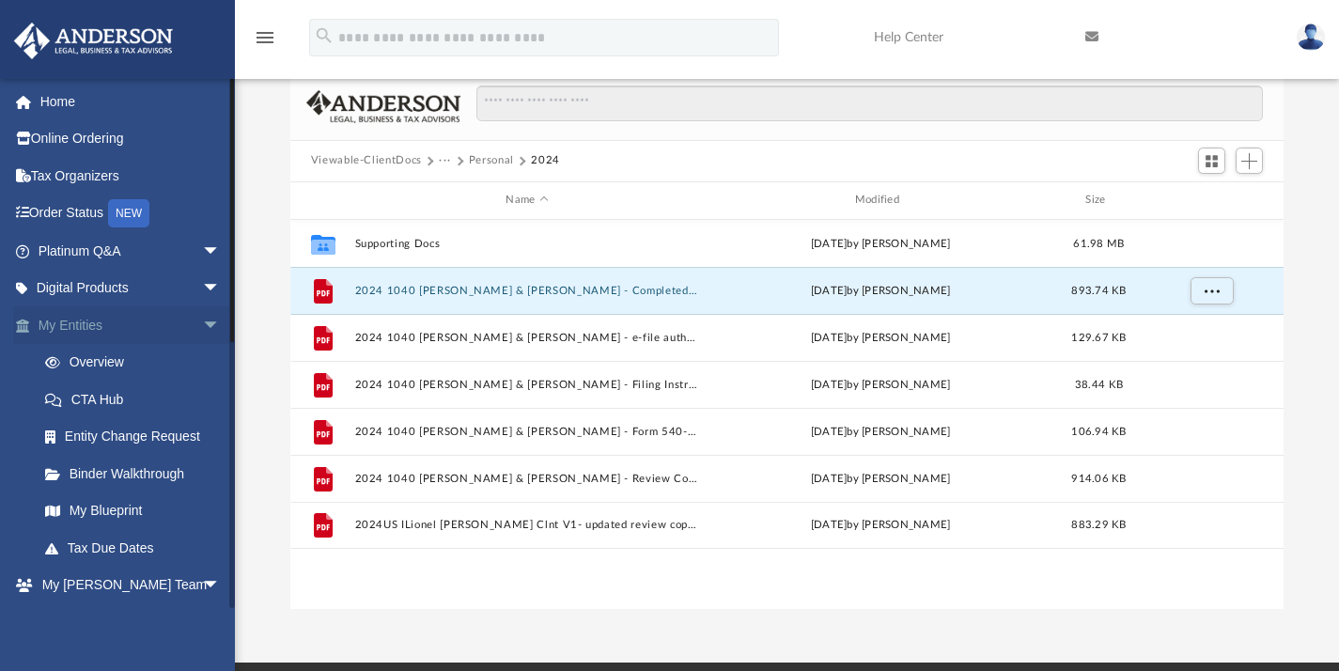
click at [82, 320] on link "My Entities arrow_drop_down" at bounding box center [131, 325] width 236 height 38
click at [83, 324] on link "My Entities arrow_drop_down" at bounding box center [131, 325] width 236 height 38
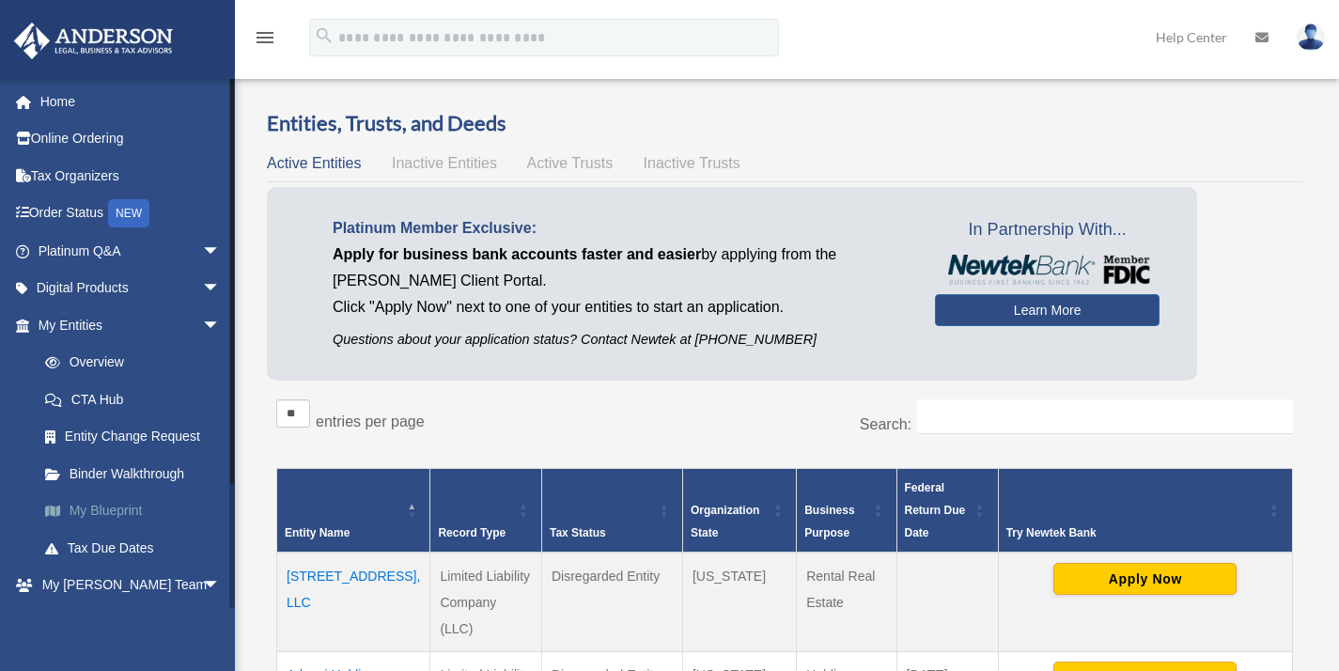
click at [123, 513] on link "My Blueprint" at bounding box center [137, 512] width 223 height 38
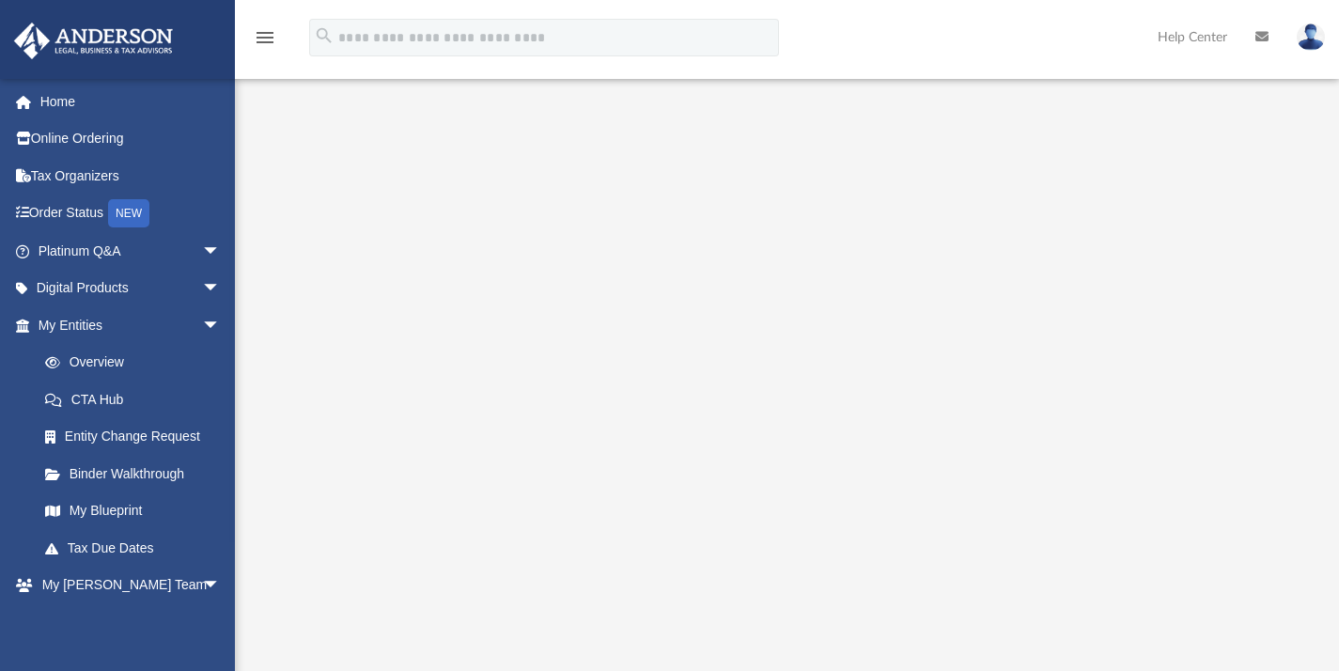
scroll to position [91, 0]
